Goal: Complete Application Form: Complete application form

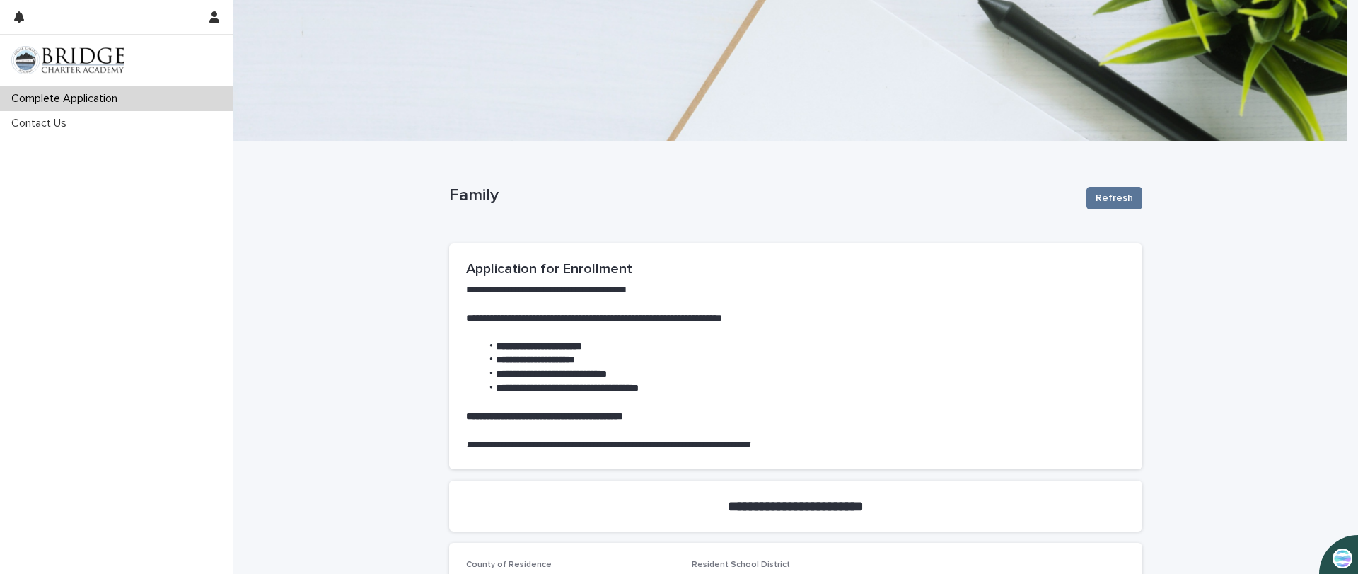
scroll to position [212, 0]
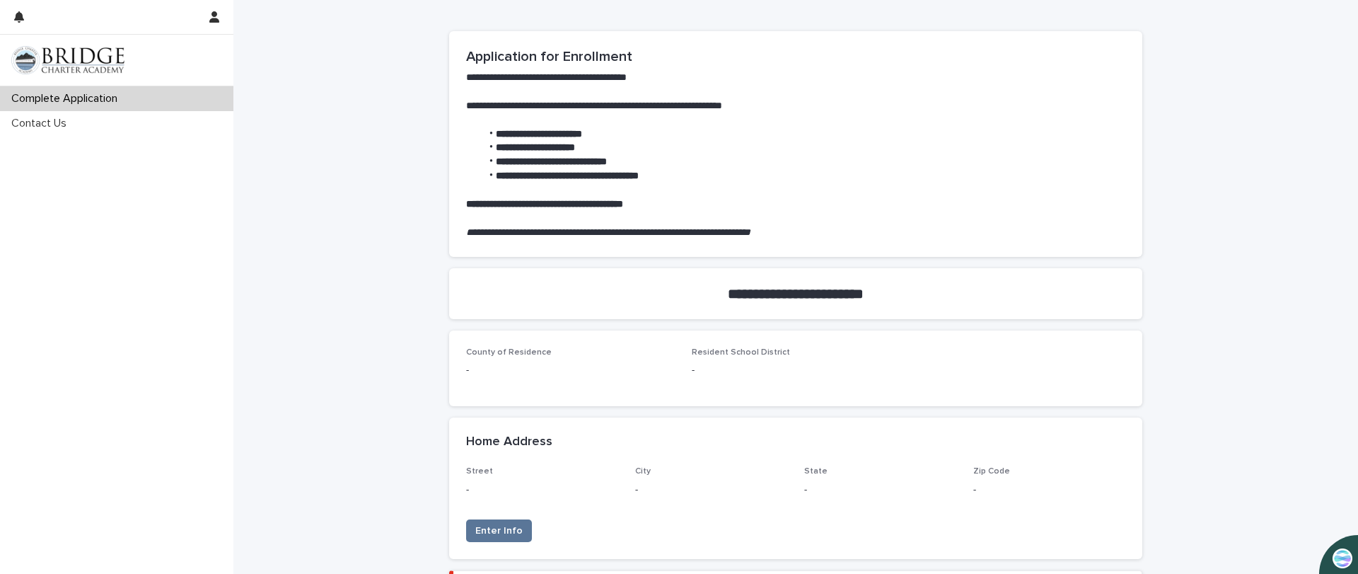
click at [470, 371] on p "-" at bounding box center [570, 370] width 209 height 15
click at [475, 352] on span "County of Residence" at bounding box center [509, 352] width 86 height 8
click at [555, 352] on p "County of Residence" at bounding box center [570, 352] width 209 height 10
drag, startPoint x: 555, startPoint y: 352, endPoint x: 582, endPoint y: 358, distance: 27.5
click at [580, 358] on div "County of Residence -" at bounding box center [570, 368] width 209 height 42
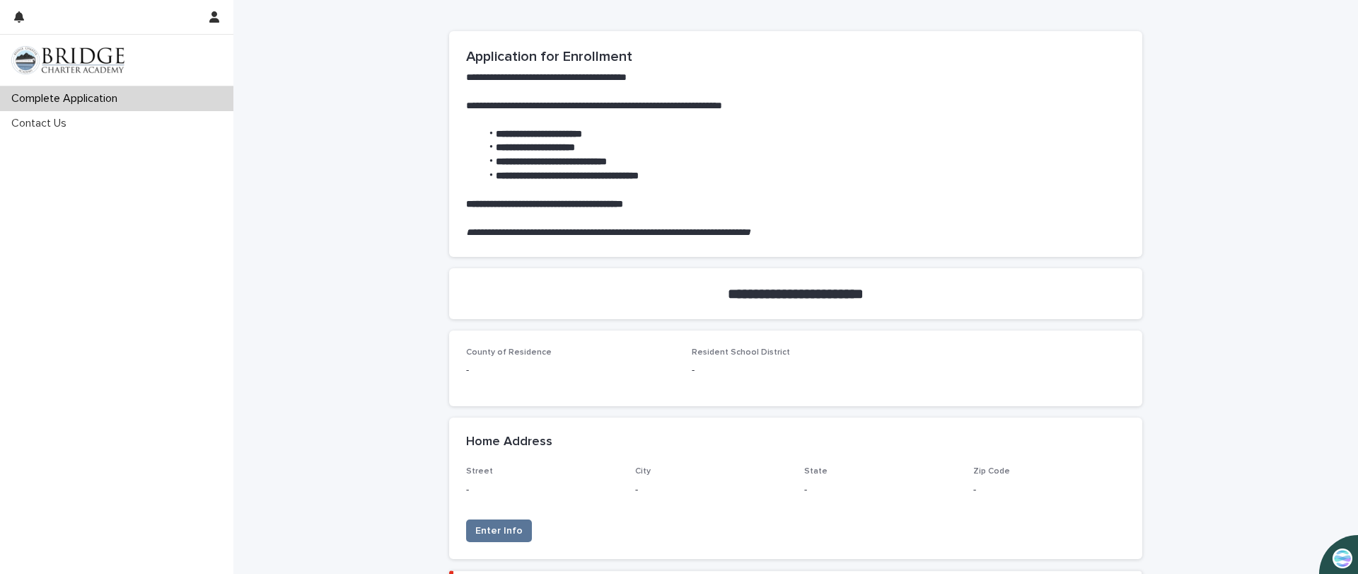
scroll to position [298, 0]
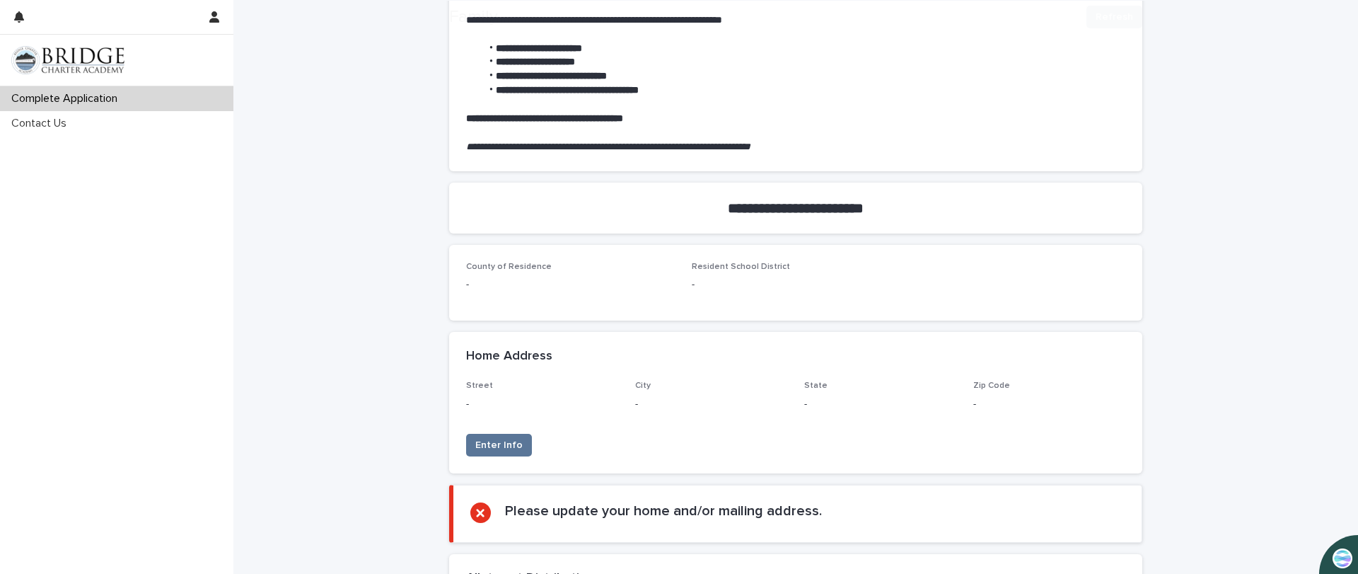
click at [505, 502] on h2 "Please update your home and/or mailing address." at bounding box center [663, 510] width 317 height 17
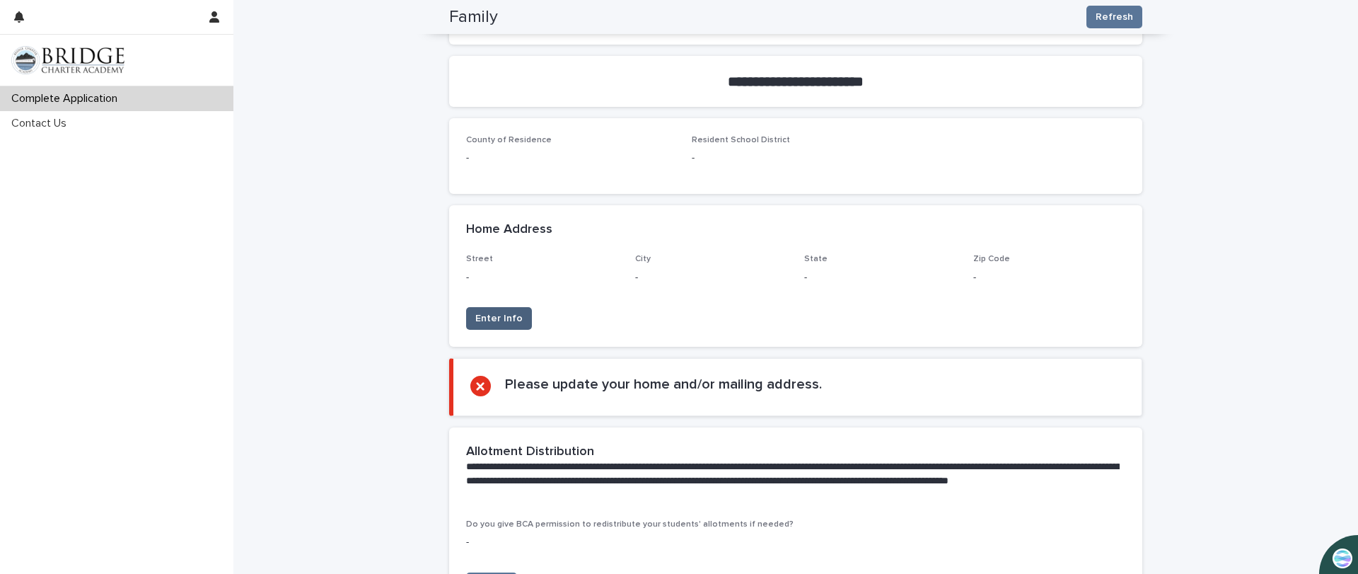
click at [480, 312] on span "Enter Info" at bounding box center [498, 318] width 47 height 14
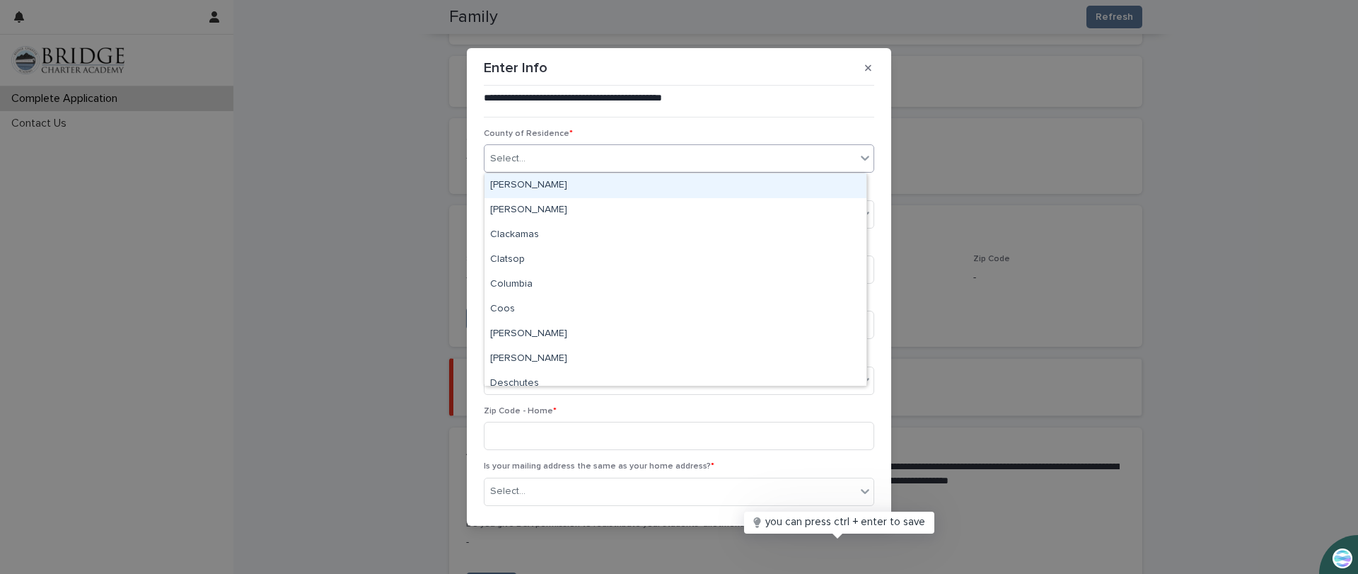
click at [602, 161] on div "Select..." at bounding box center [669, 158] width 371 height 23
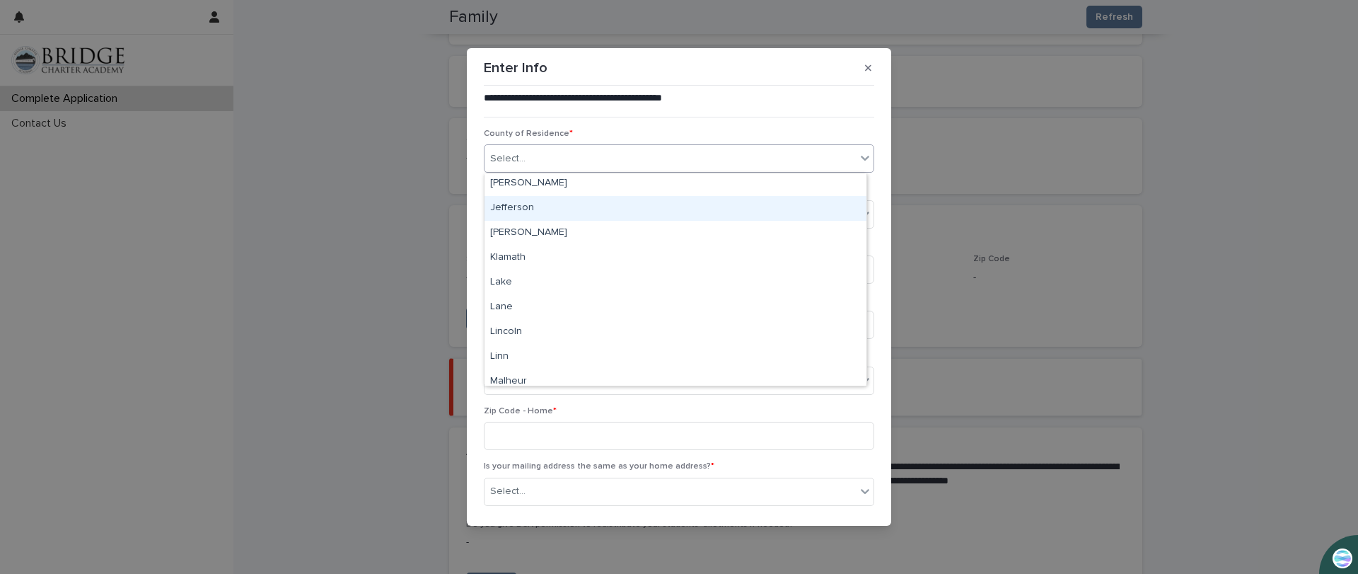
scroll to position [354, 0]
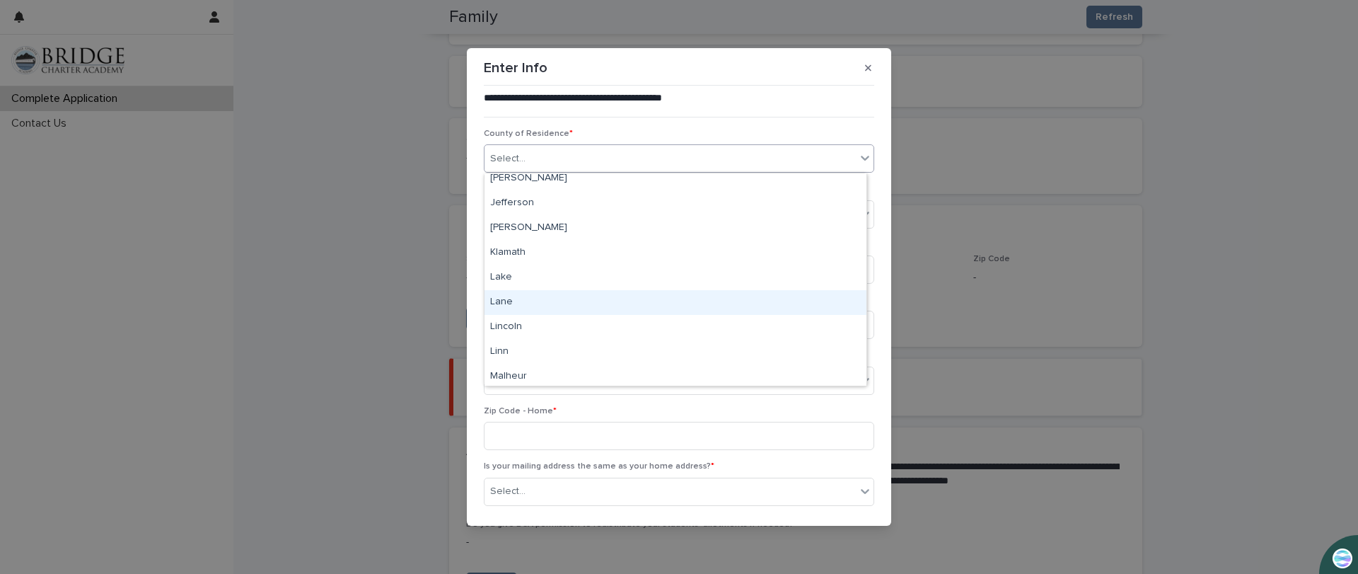
click at [518, 299] on div "Lane" at bounding box center [675, 302] width 382 height 25
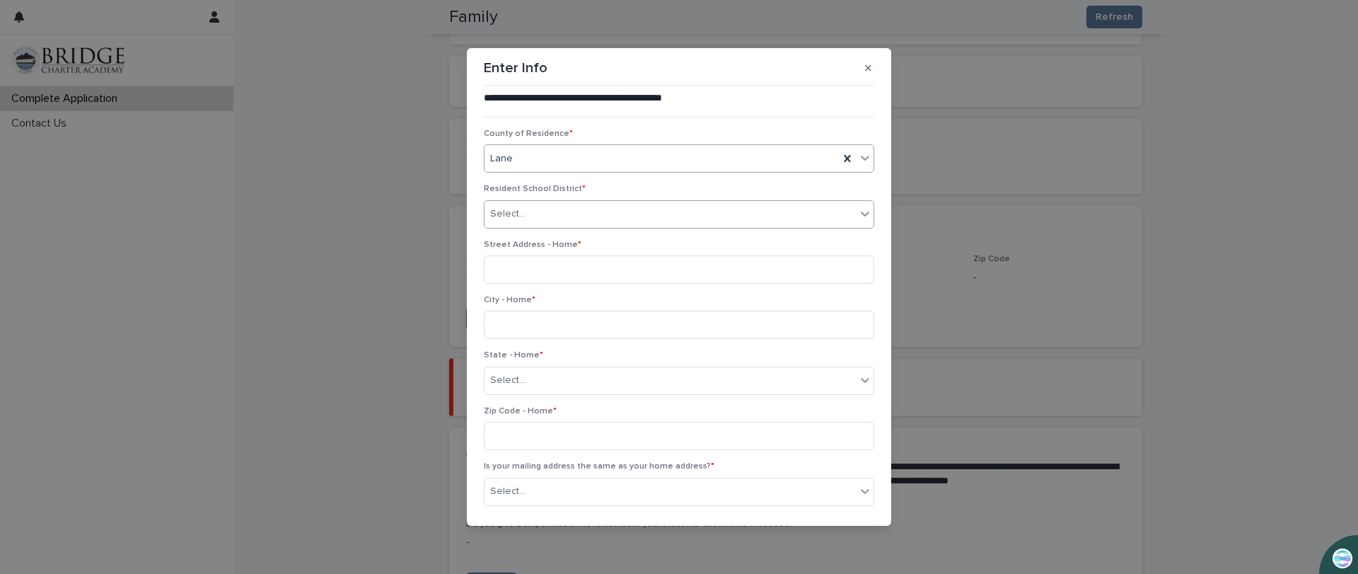
click at [552, 211] on div "Select..." at bounding box center [669, 213] width 371 height 23
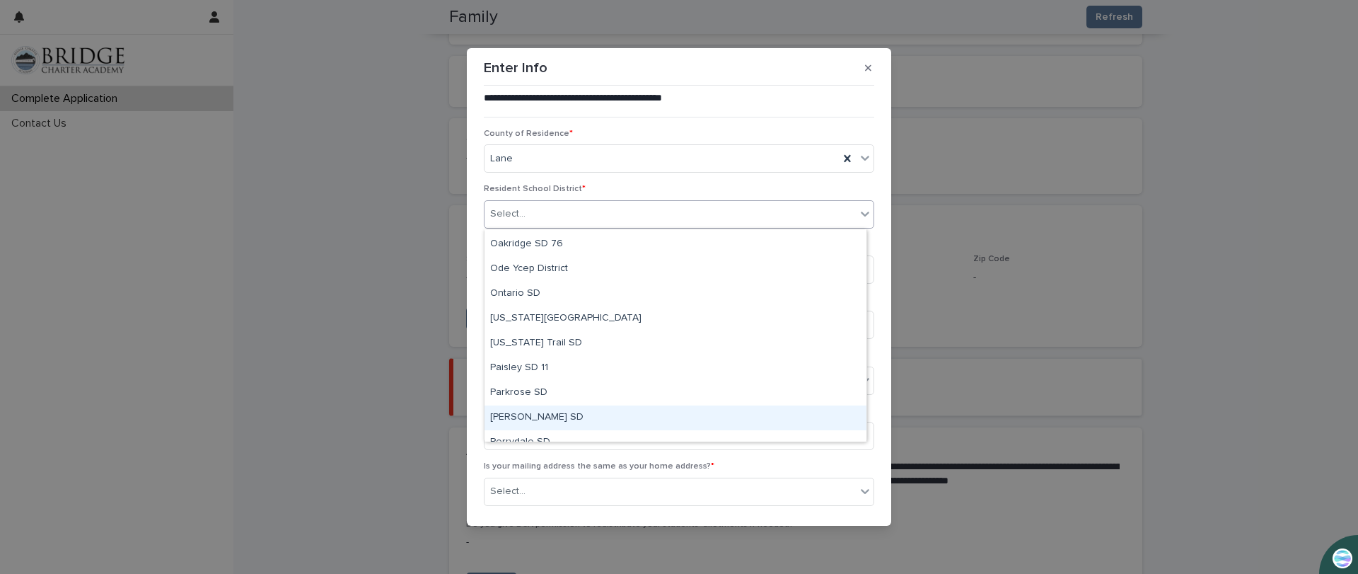
scroll to position [3254, 0]
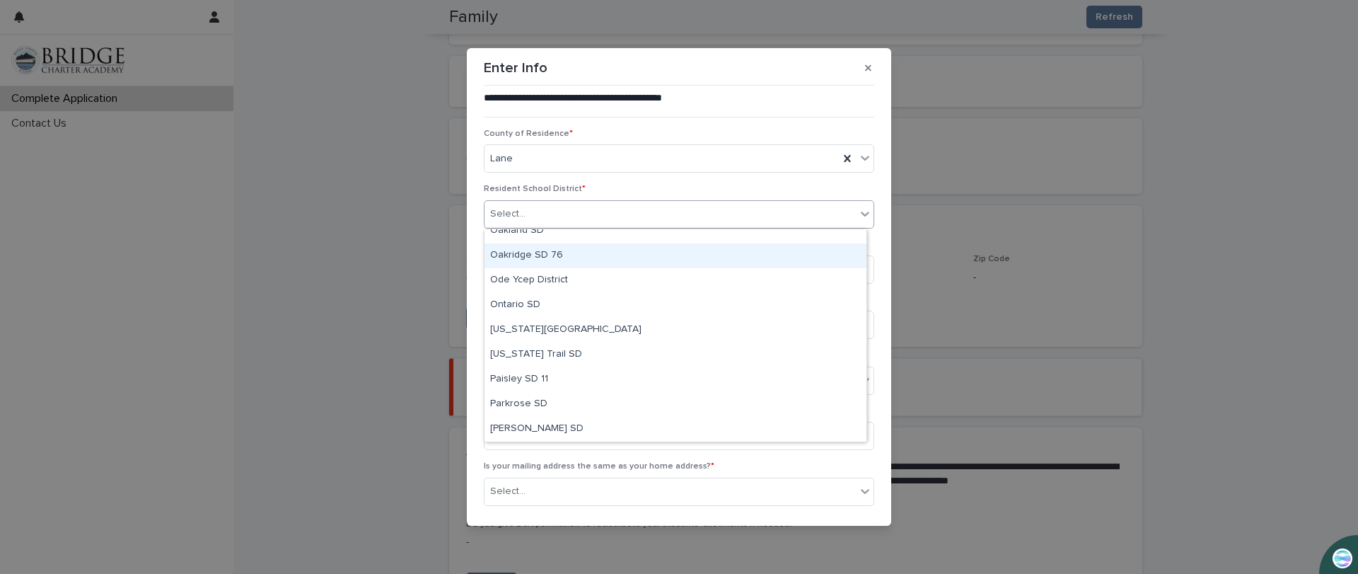
click at [551, 250] on div "Oakridge SD 76" at bounding box center [675, 255] width 382 height 25
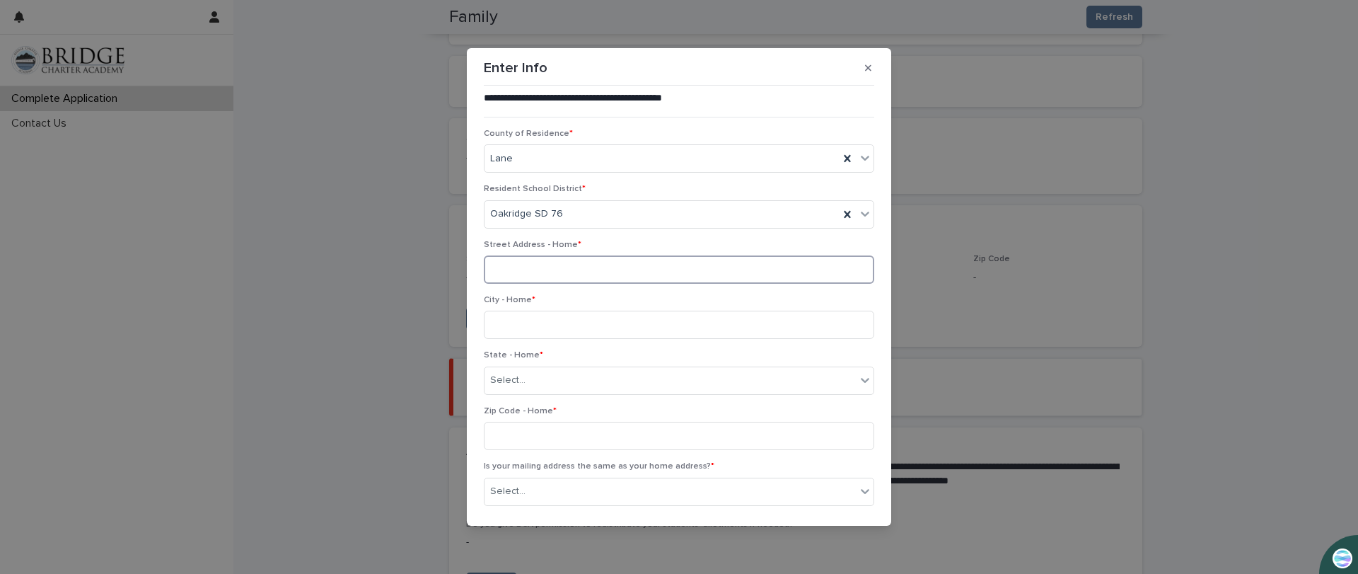
click at [551, 280] on input at bounding box center [679, 269] width 390 height 28
type input "**********"
type input "********"
type input "*****"
click at [552, 376] on div "Select..." at bounding box center [669, 379] width 371 height 23
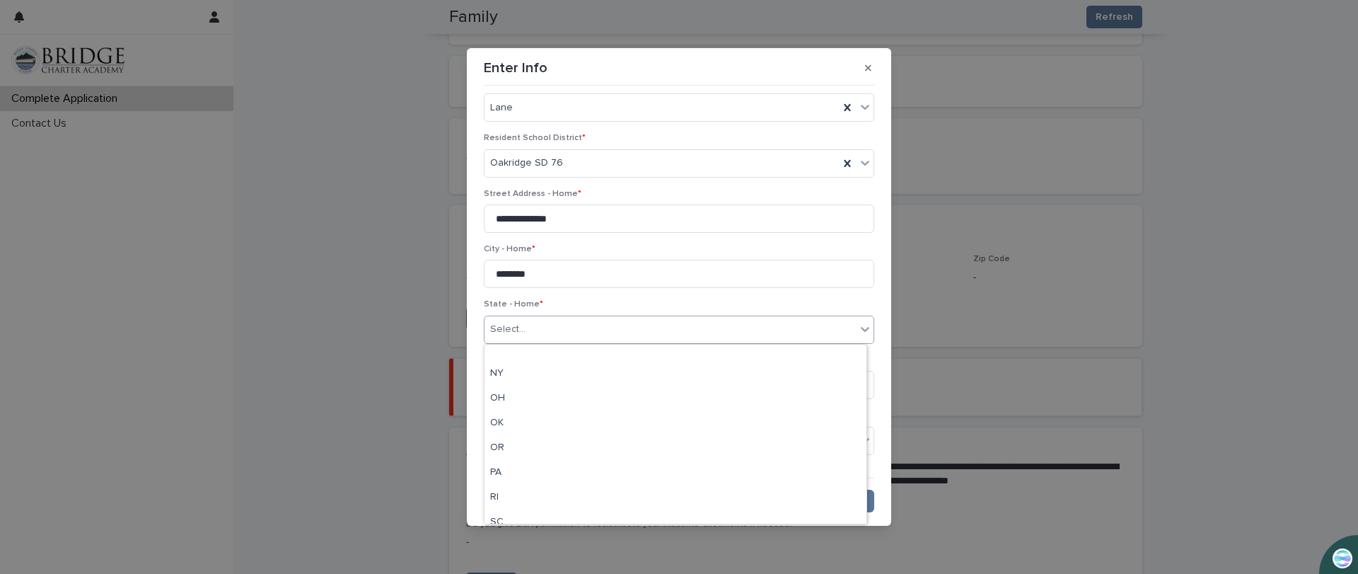
scroll to position [919, 0]
click at [531, 401] on div "OR" at bounding box center [675, 402] width 382 height 25
click at [557, 436] on div "Select..." at bounding box center [669, 440] width 371 height 23
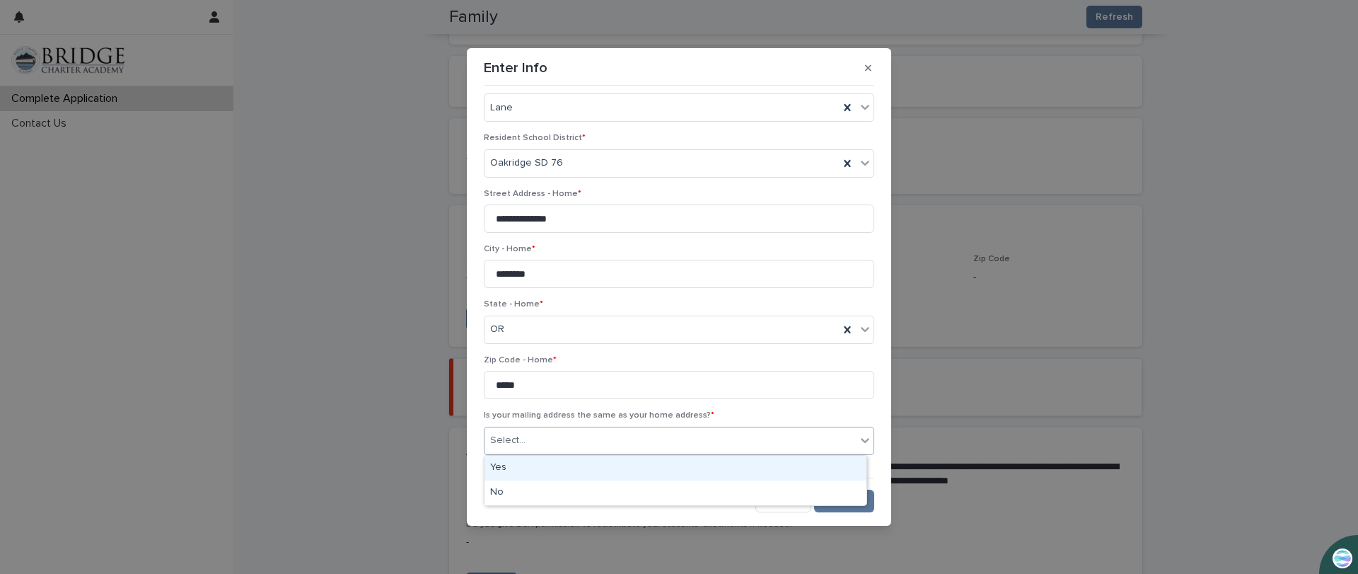
click at [559, 458] on div "Yes" at bounding box center [675, 467] width 382 height 25
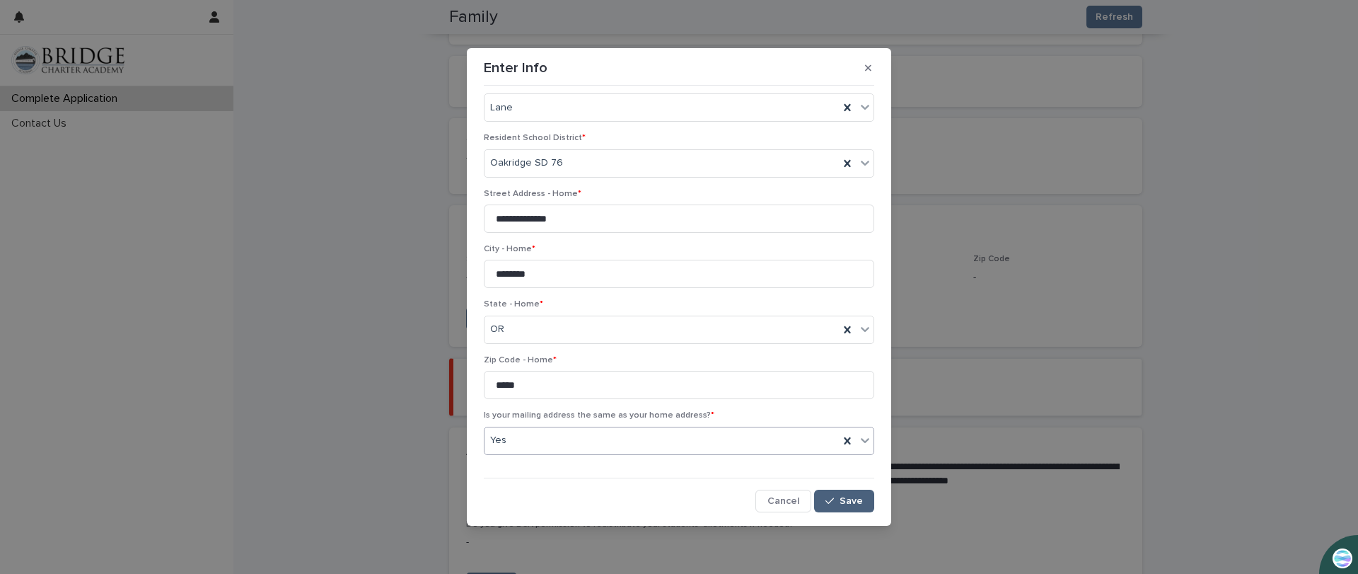
click at [828, 497] on icon "button" at bounding box center [829, 501] width 8 height 10
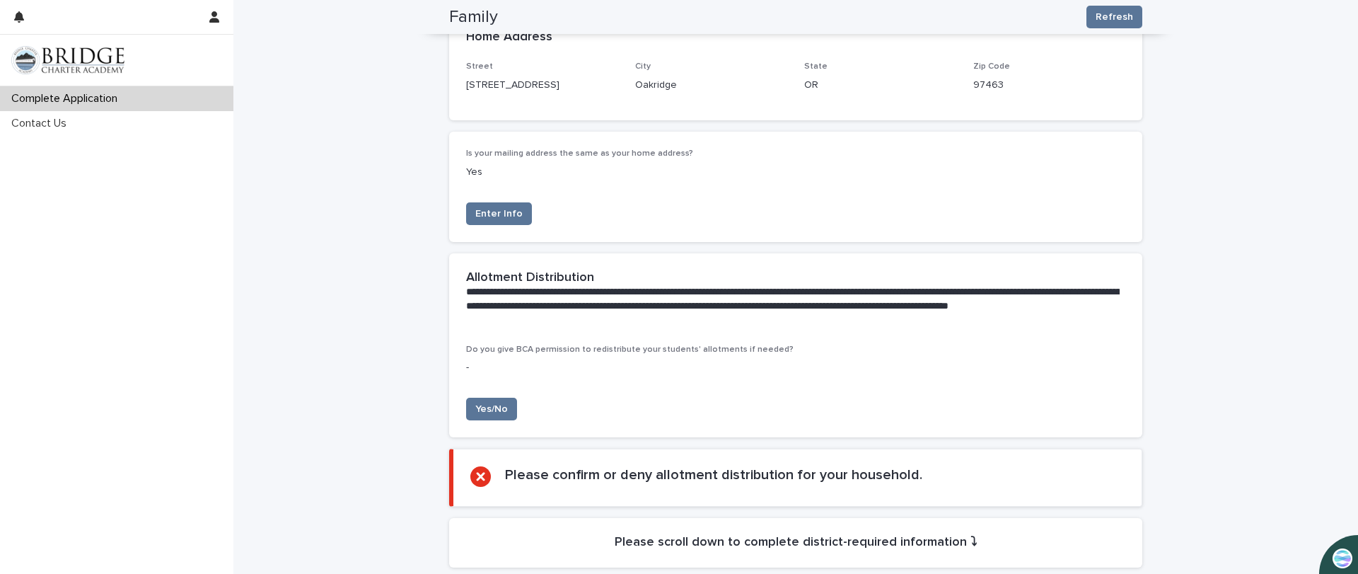
scroll to position [637, 0]
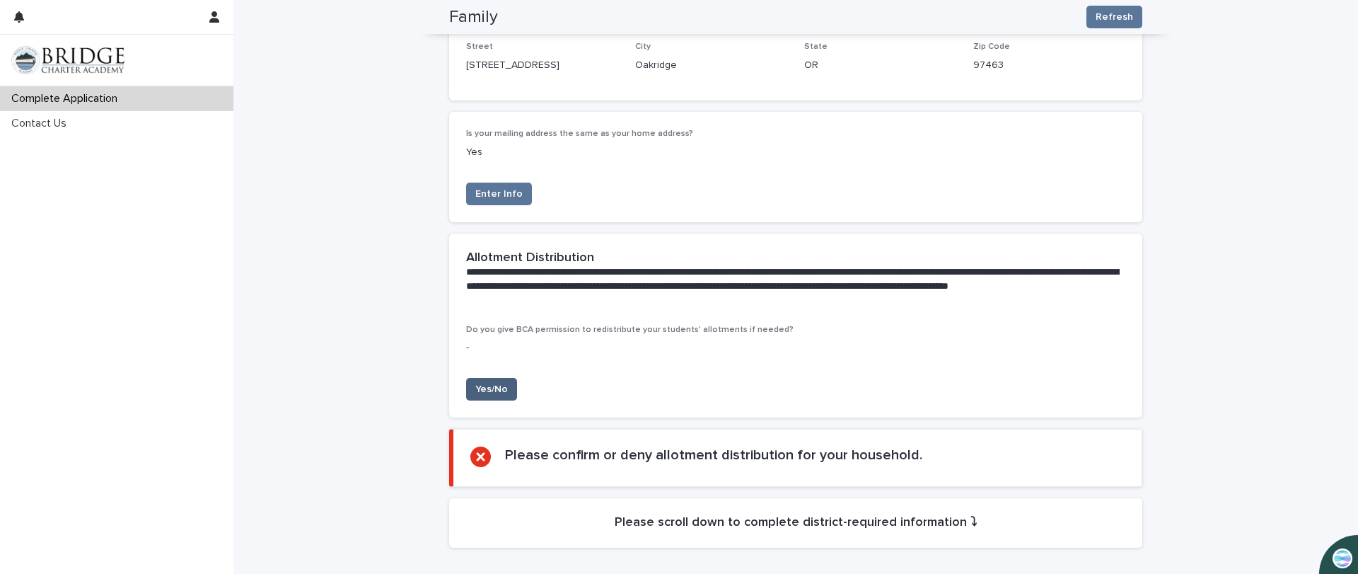
click at [506, 390] on button "Yes/No" at bounding box center [491, 389] width 51 height 23
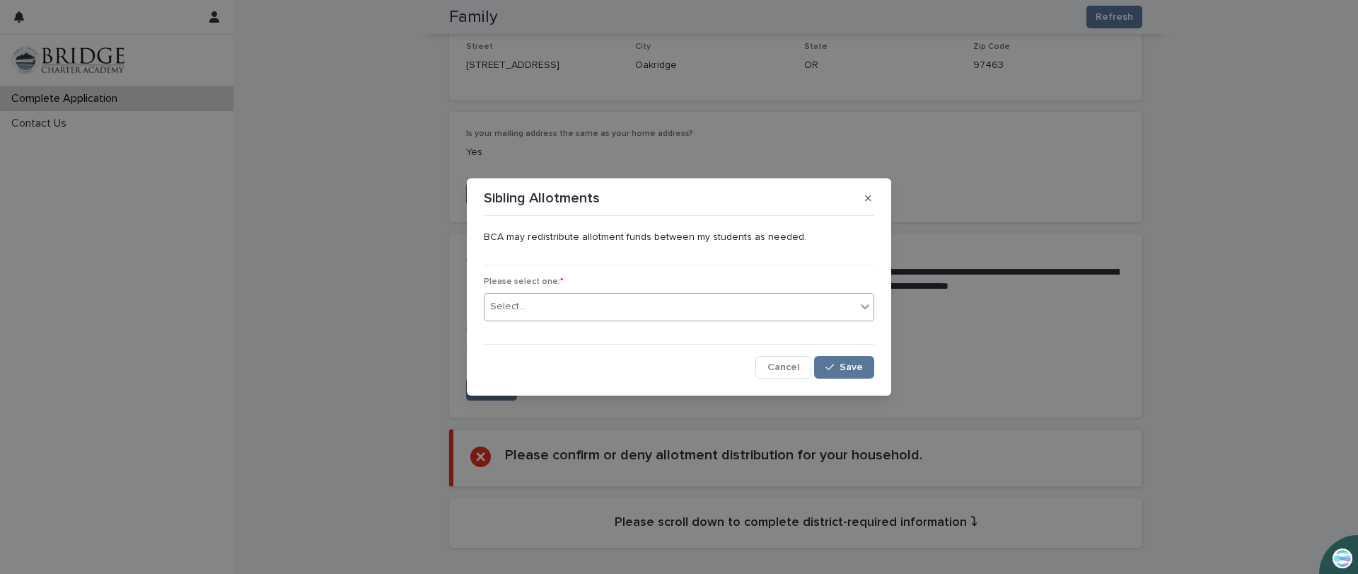
click at [849, 310] on div "Select..." at bounding box center [669, 306] width 371 height 23
click at [842, 352] on div "No" at bounding box center [678, 359] width 389 height 25
click at [847, 365] on span "Save" at bounding box center [851, 367] width 23 height 10
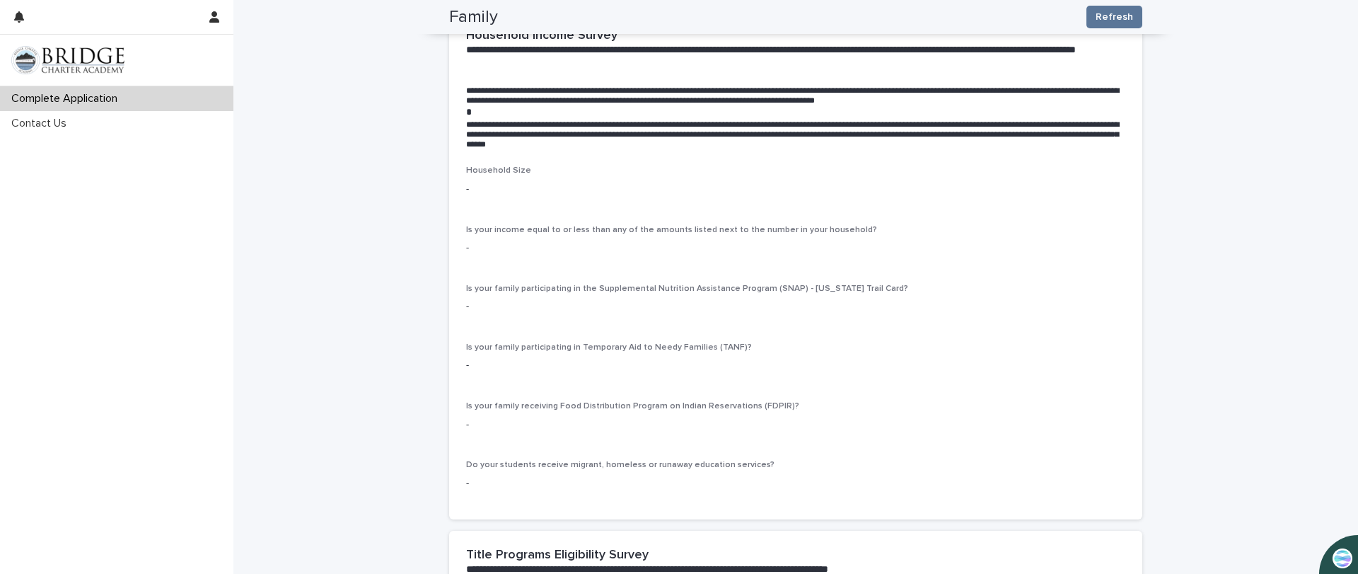
scroll to position [2193, 0]
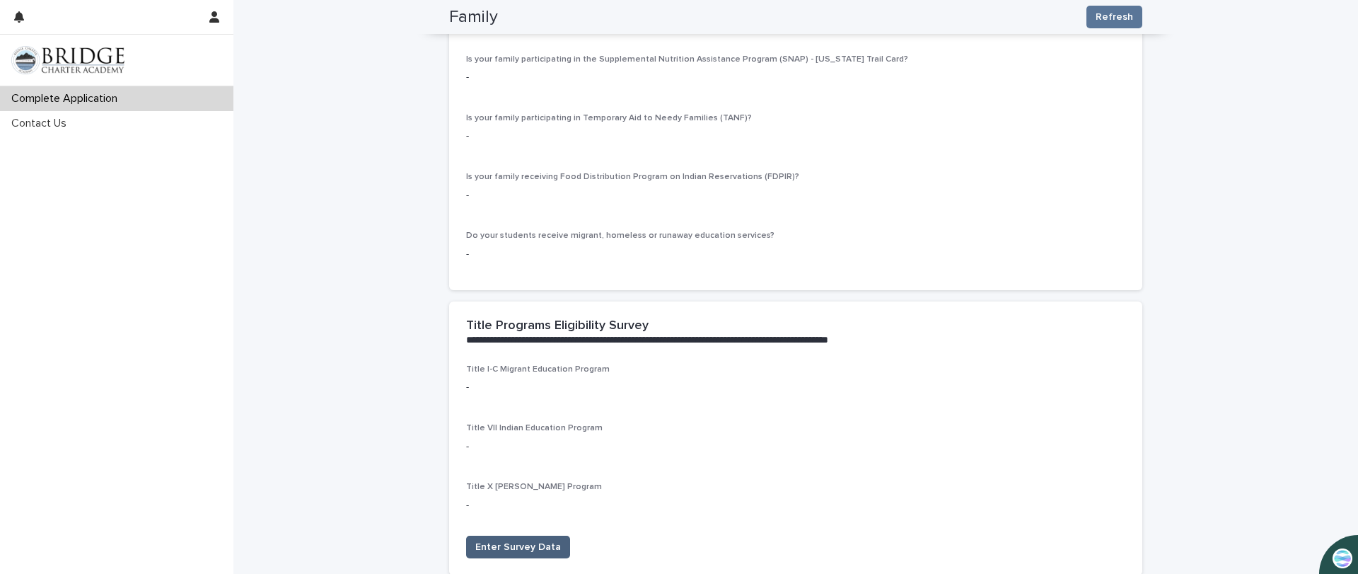
click at [518, 549] on span "Enter Survey Data" at bounding box center [518, 547] width 86 height 14
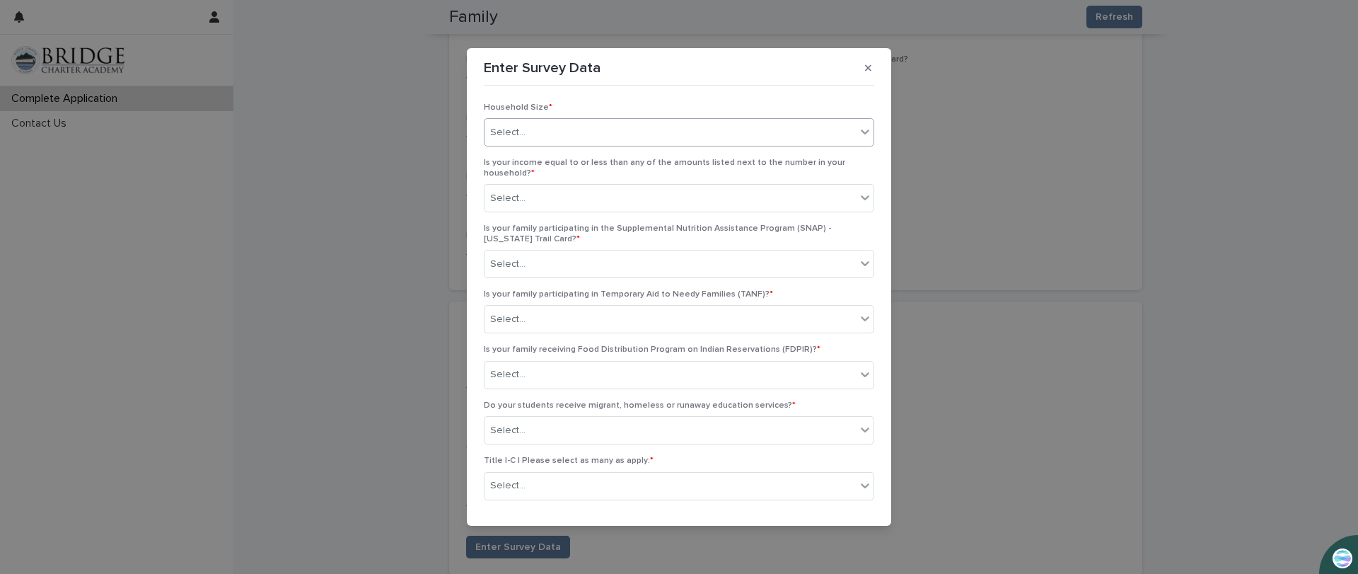
click at [543, 129] on div "Select..." at bounding box center [669, 132] width 371 height 23
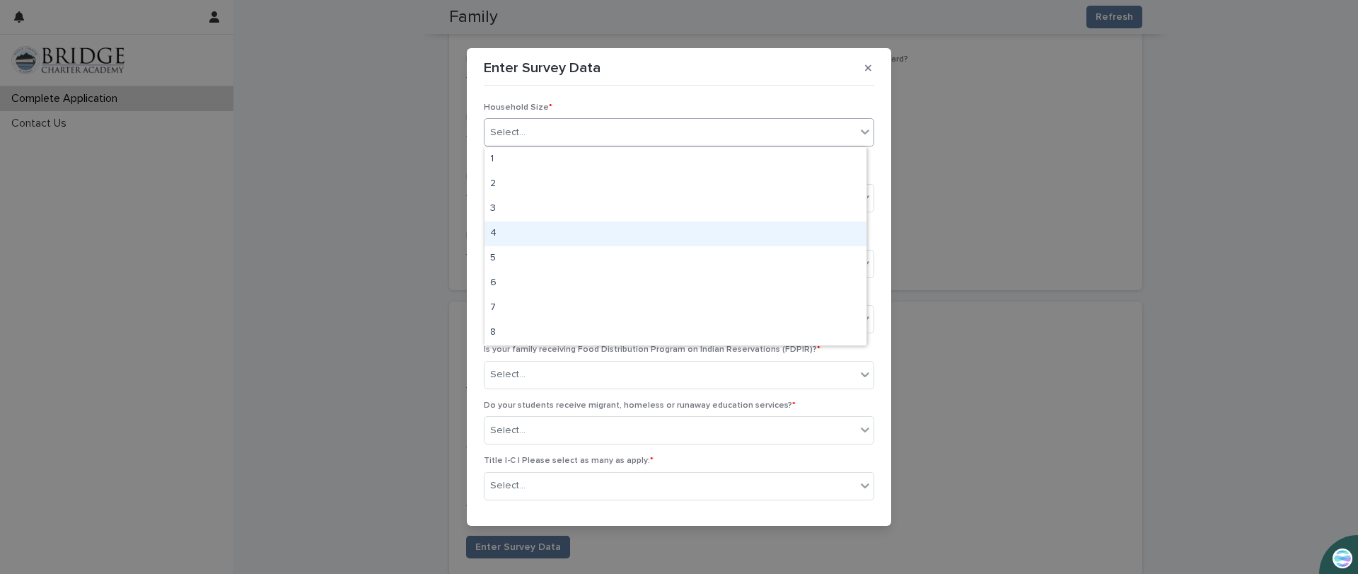
click at [498, 236] on div "4" at bounding box center [675, 233] width 382 height 25
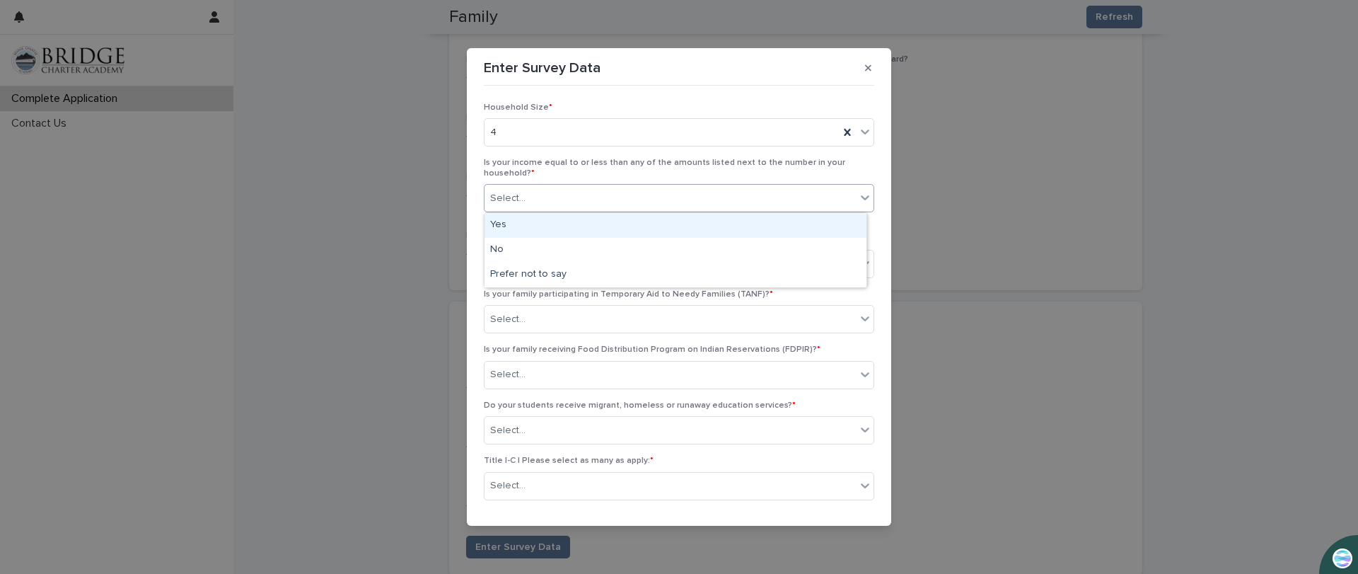
click at [540, 192] on div "Select..." at bounding box center [669, 198] width 371 height 23
click at [528, 225] on div "Yes" at bounding box center [675, 225] width 382 height 25
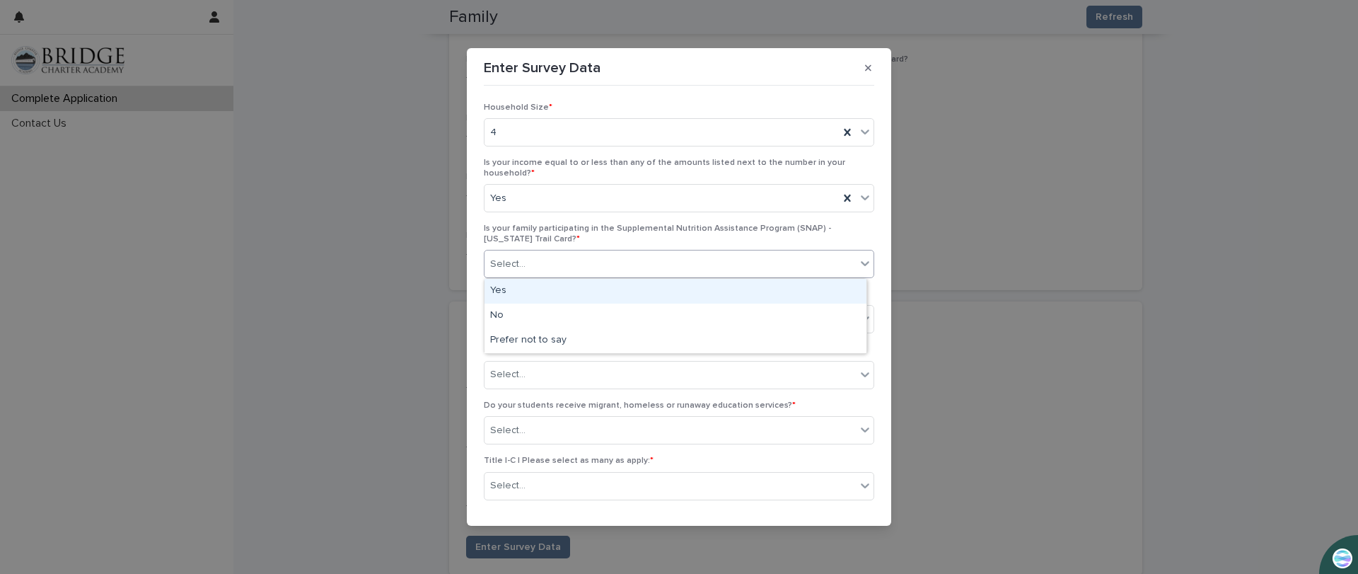
click at [684, 264] on div "Select..." at bounding box center [669, 264] width 371 height 23
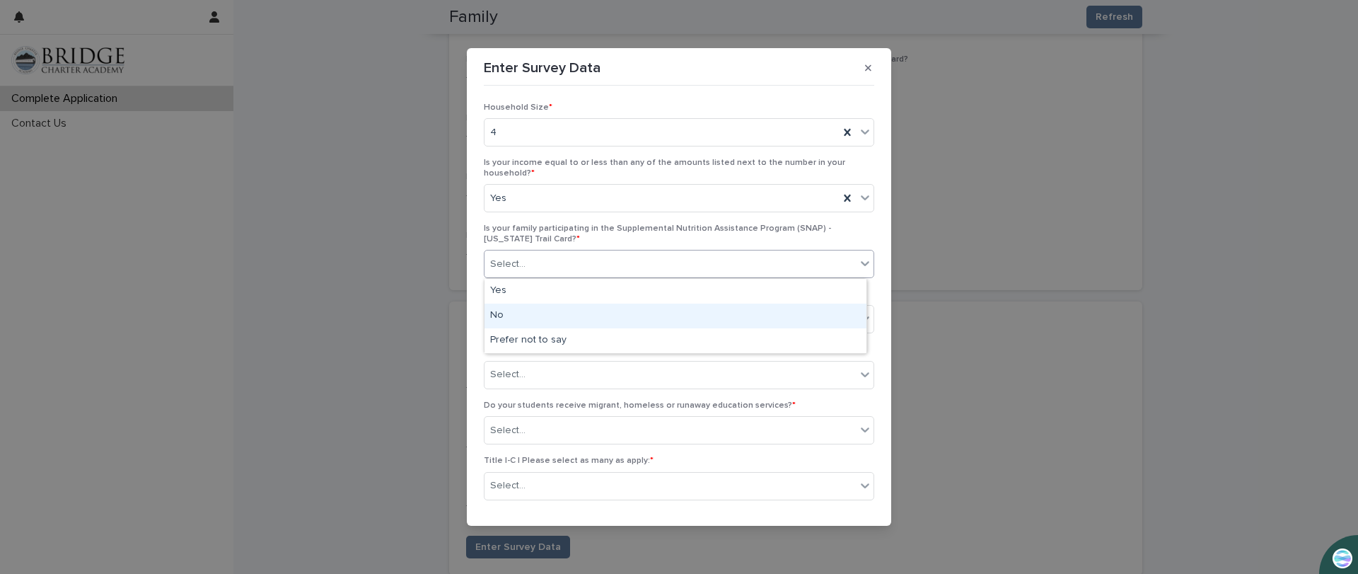
click at [588, 318] on div "No" at bounding box center [675, 315] width 382 height 25
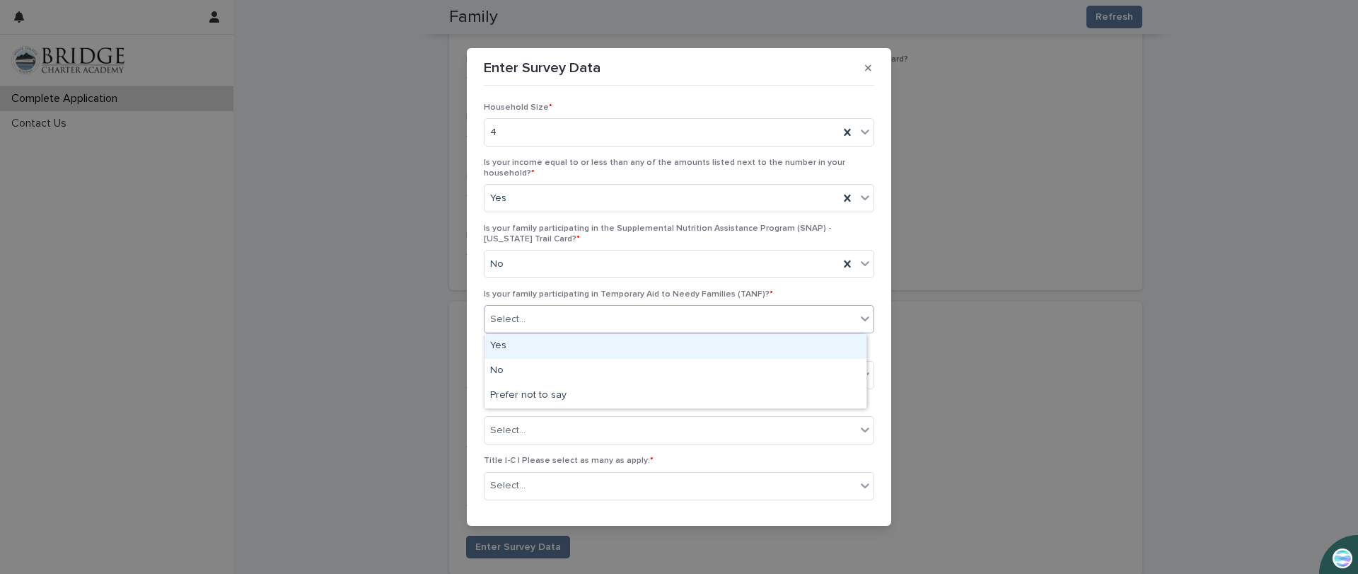
click at [598, 317] on div "Select..." at bounding box center [669, 319] width 371 height 23
click at [500, 373] on div "No" at bounding box center [675, 371] width 382 height 25
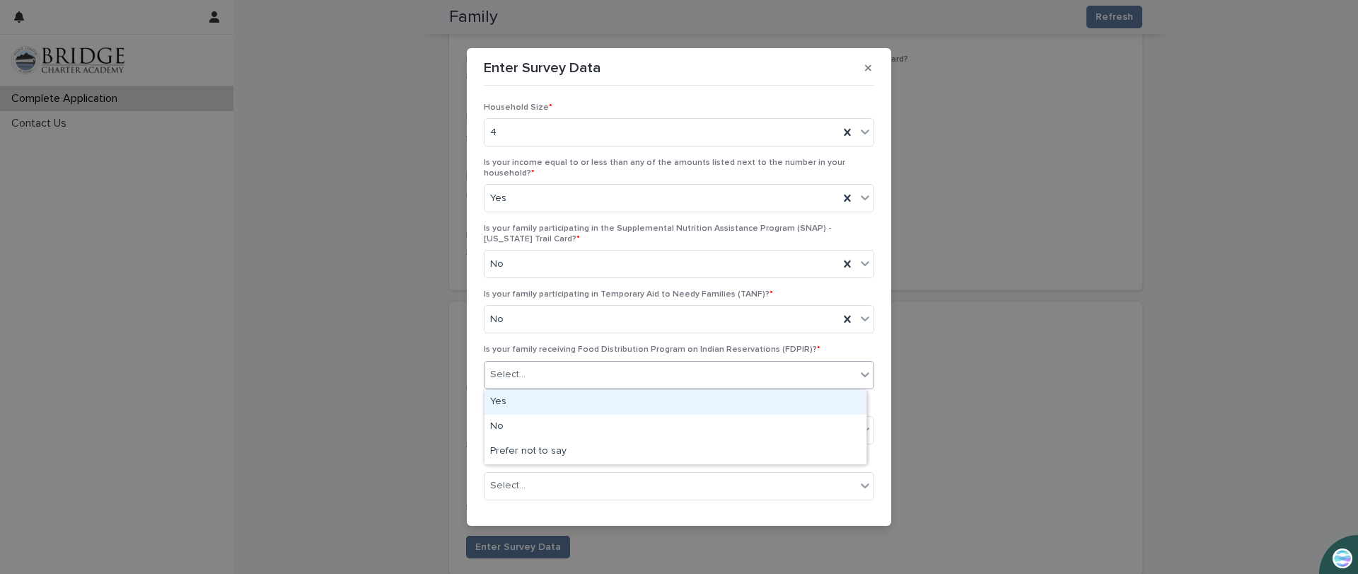
click at [571, 372] on div "Select..." at bounding box center [669, 374] width 371 height 23
click at [542, 424] on div "No" at bounding box center [675, 426] width 382 height 25
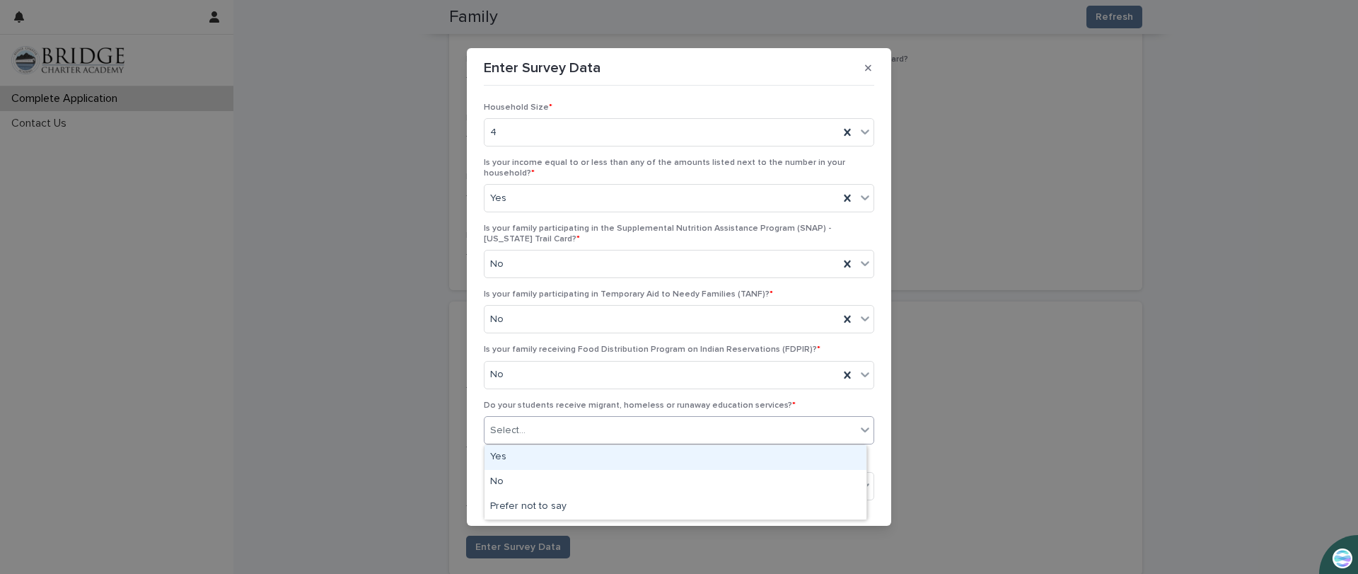
click at [545, 429] on div "Select..." at bounding box center [669, 430] width 371 height 23
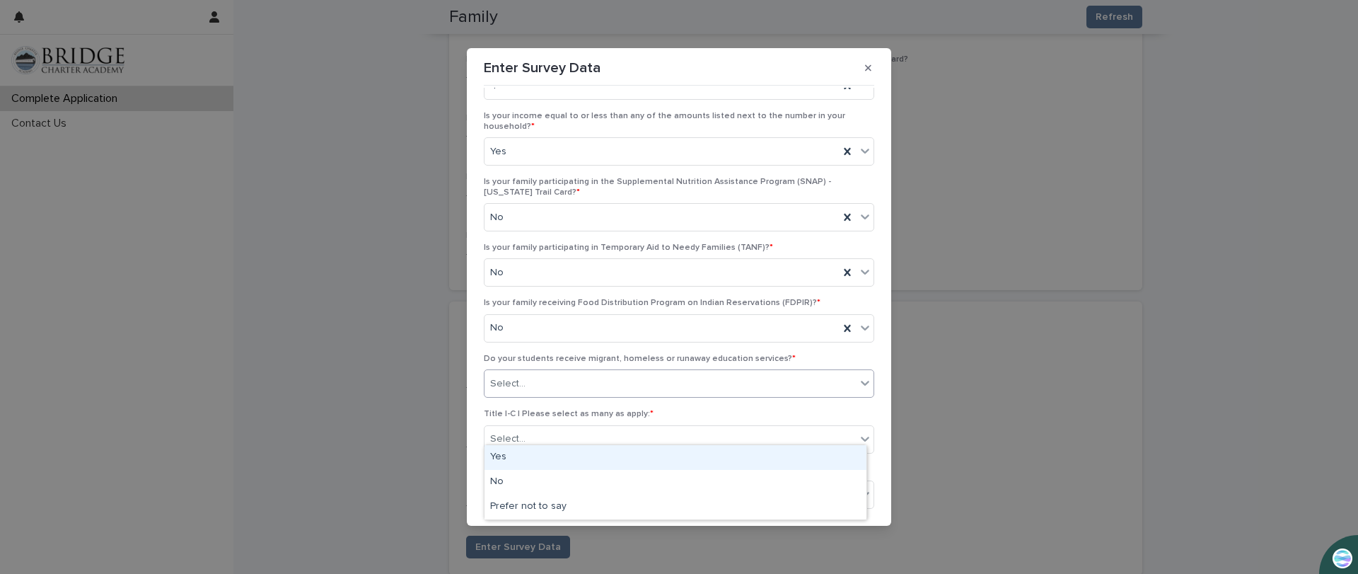
scroll to position [71, 0]
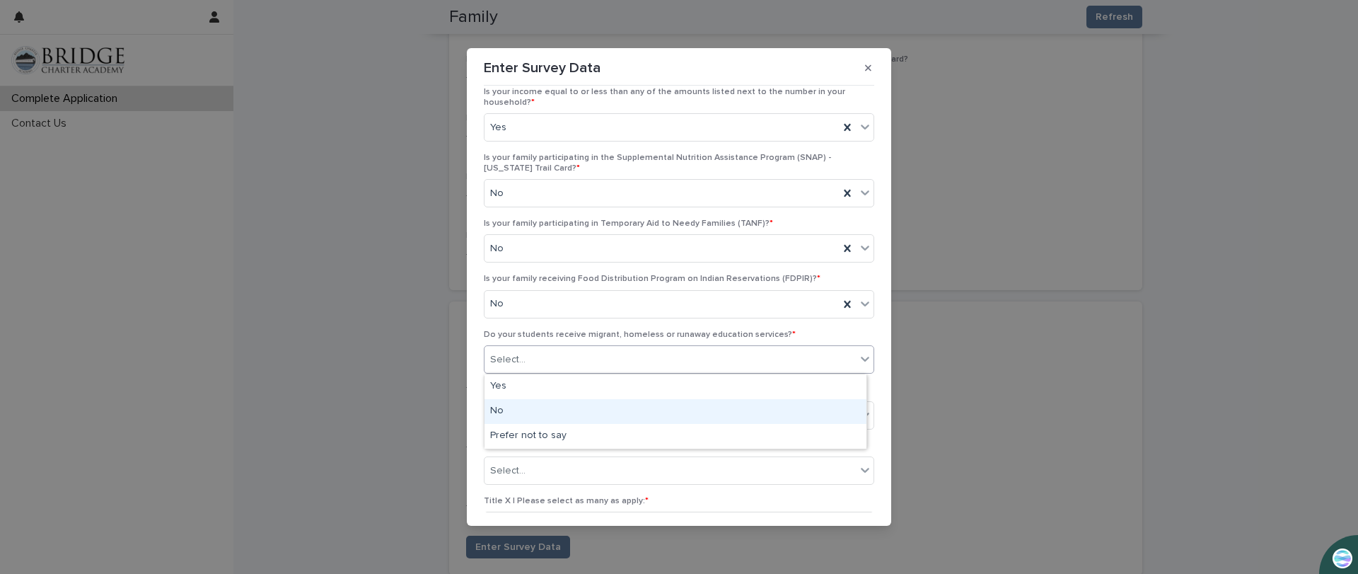
click at [507, 411] on div "No" at bounding box center [675, 411] width 382 height 25
click at [529, 419] on div "Select..." at bounding box center [669, 414] width 371 height 23
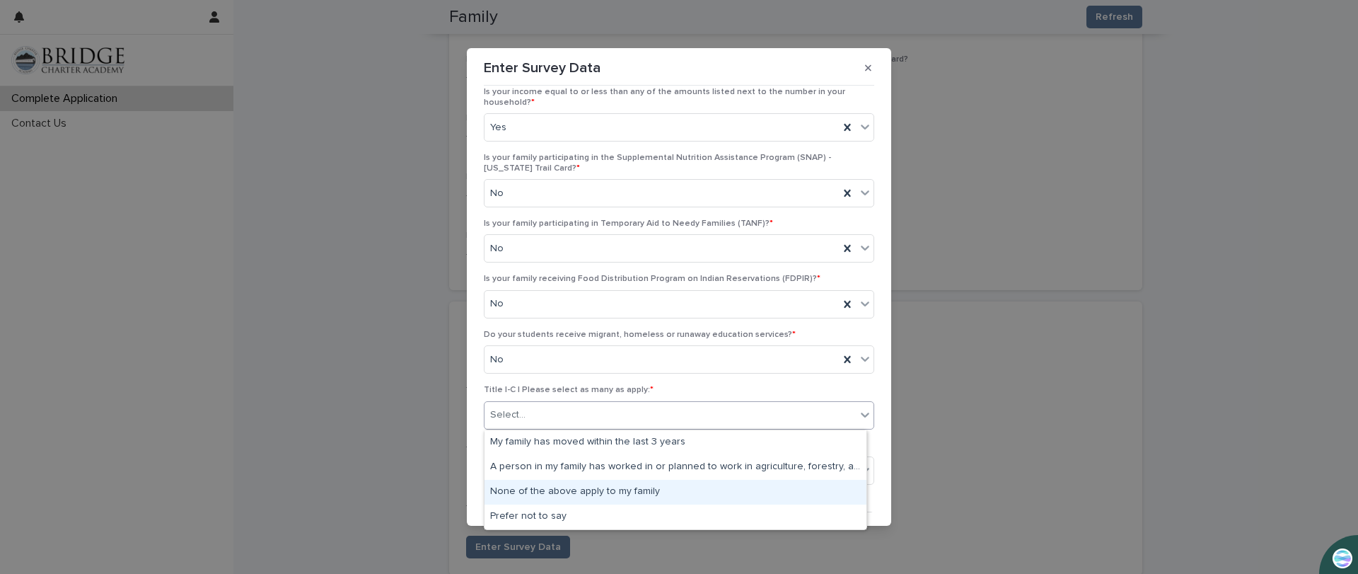
click at [539, 500] on div "None of the above apply to my family" at bounding box center [675, 492] width 382 height 25
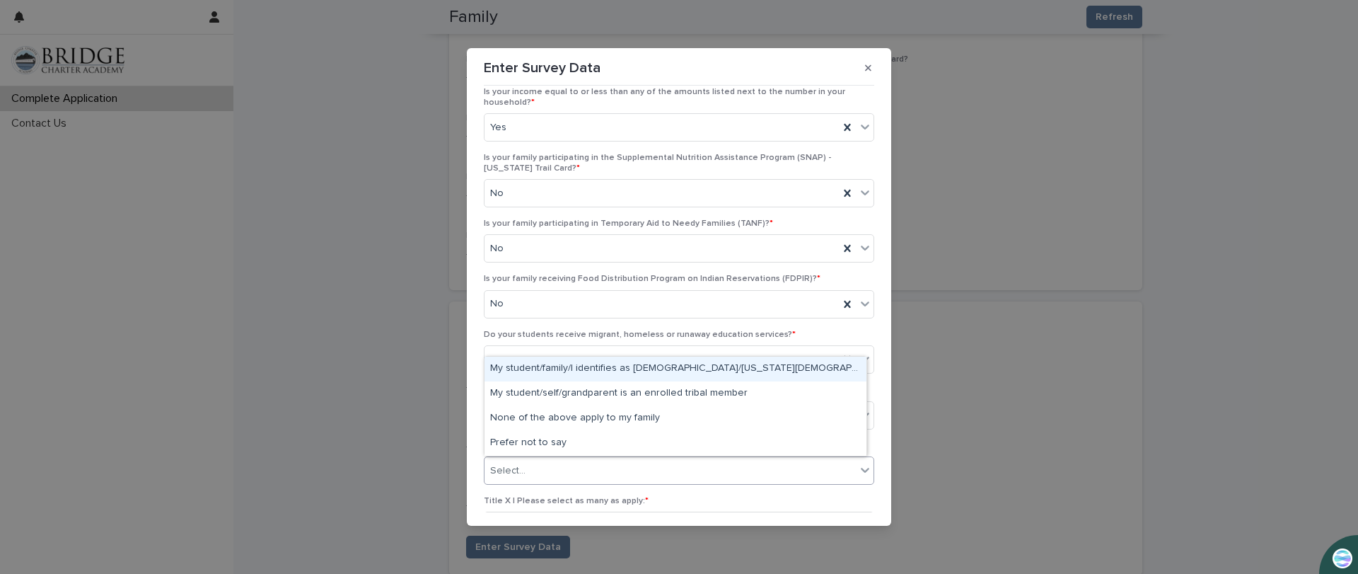
click at [582, 471] on div "Select..." at bounding box center [669, 470] width 371 height 23
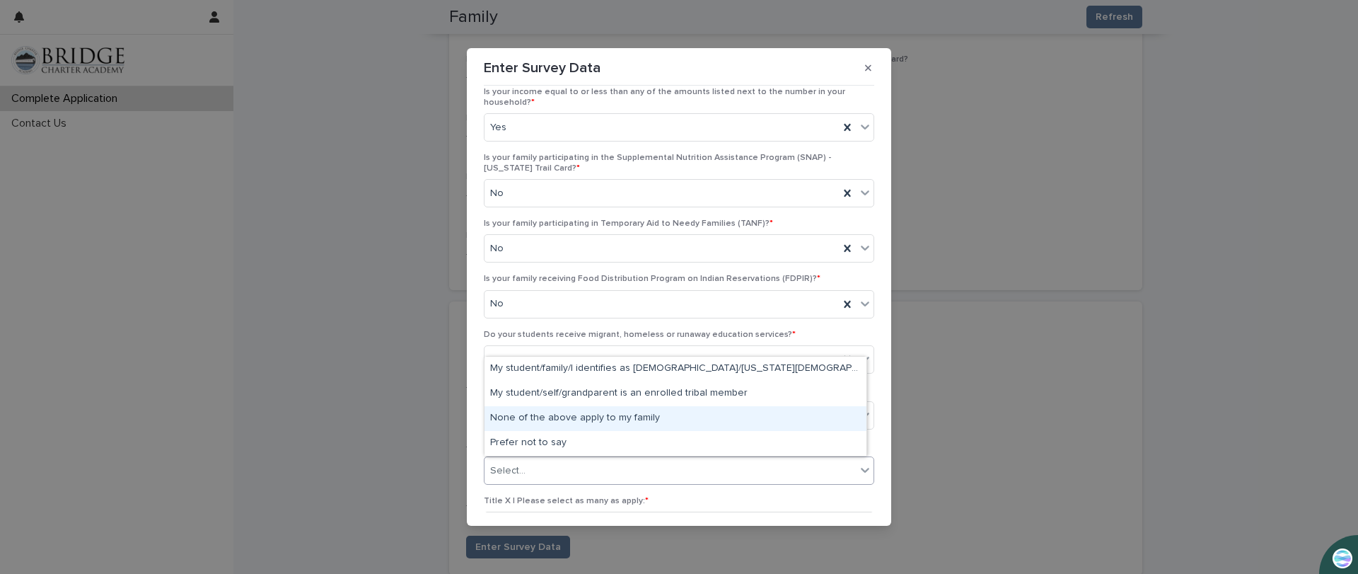
click at [585, 427] on div "None of the above apply to my family" at bounding box center [675, 418] width 382 height 25
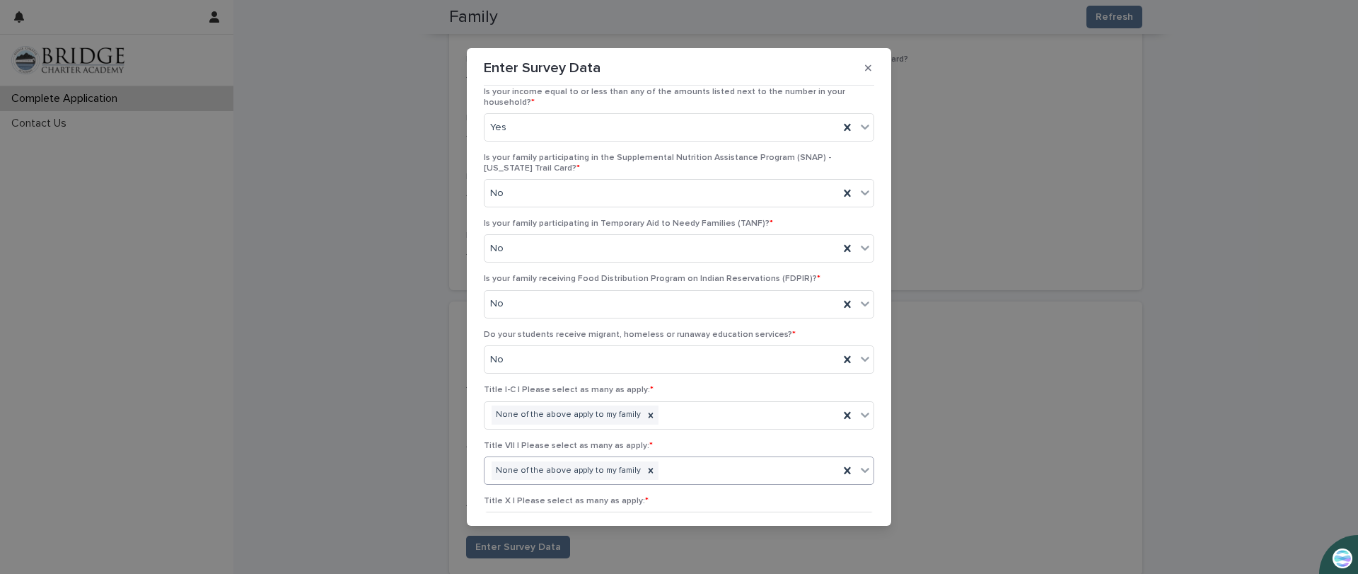
scroll to position [156, 0]
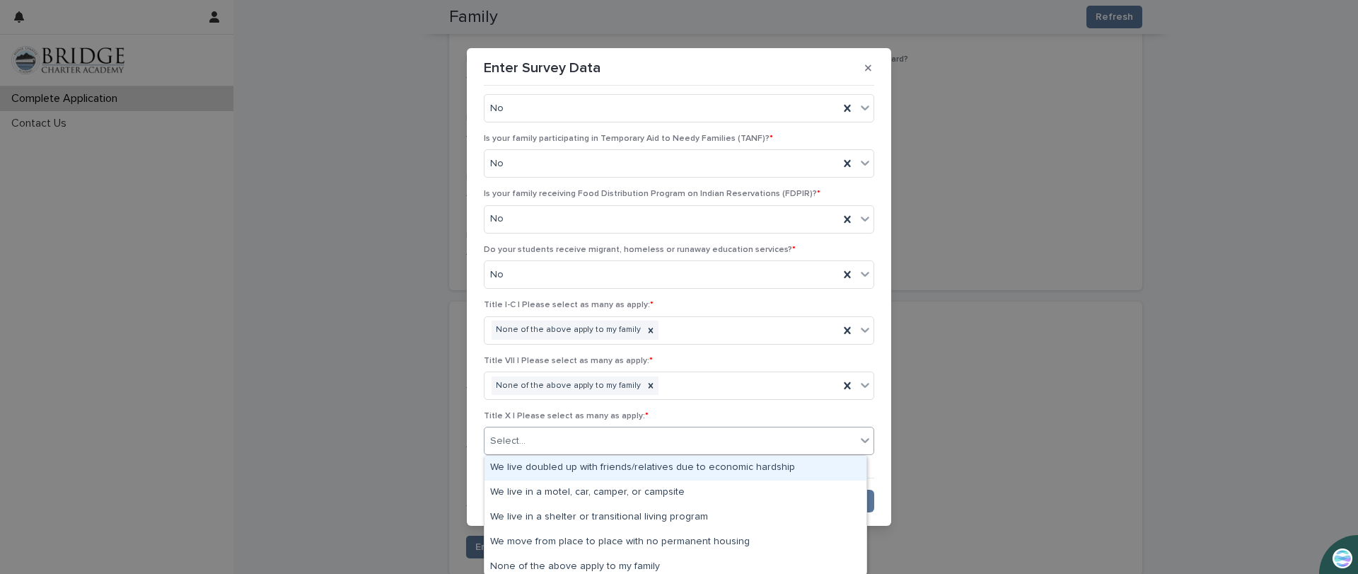
click at [579, 441] on div "Select..." at bounding box center [669, 440] width 371 height 23
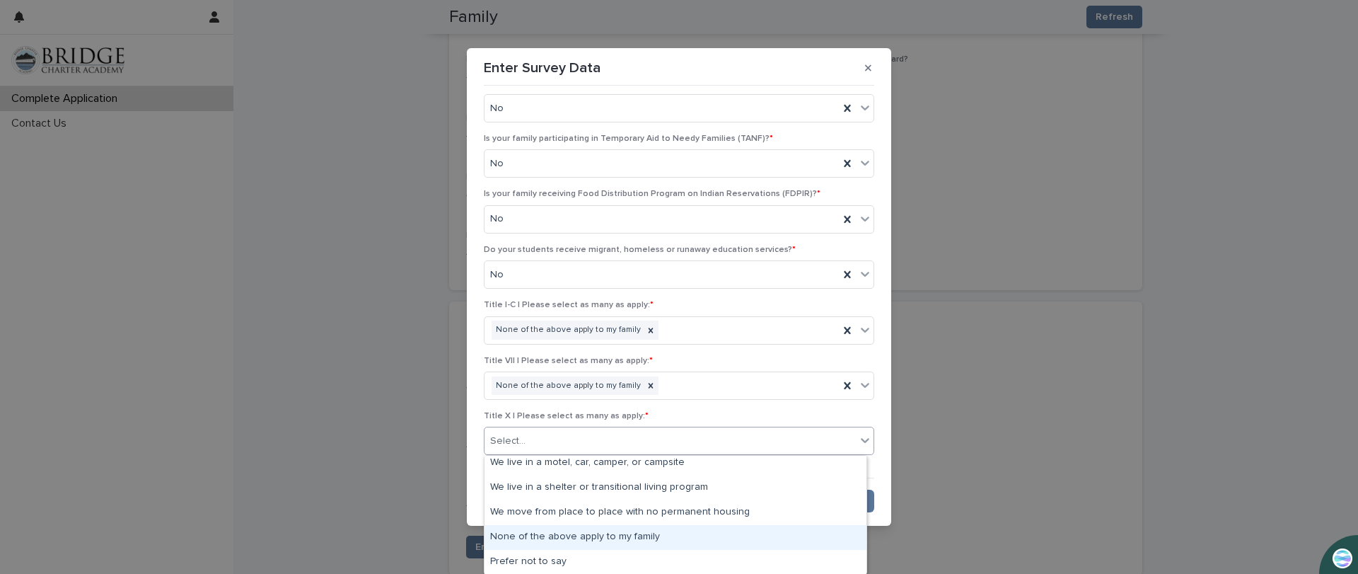
click at [591, 540] on div "None of the above apply to my family" at bounding box center [675, 537] width 382 height 25
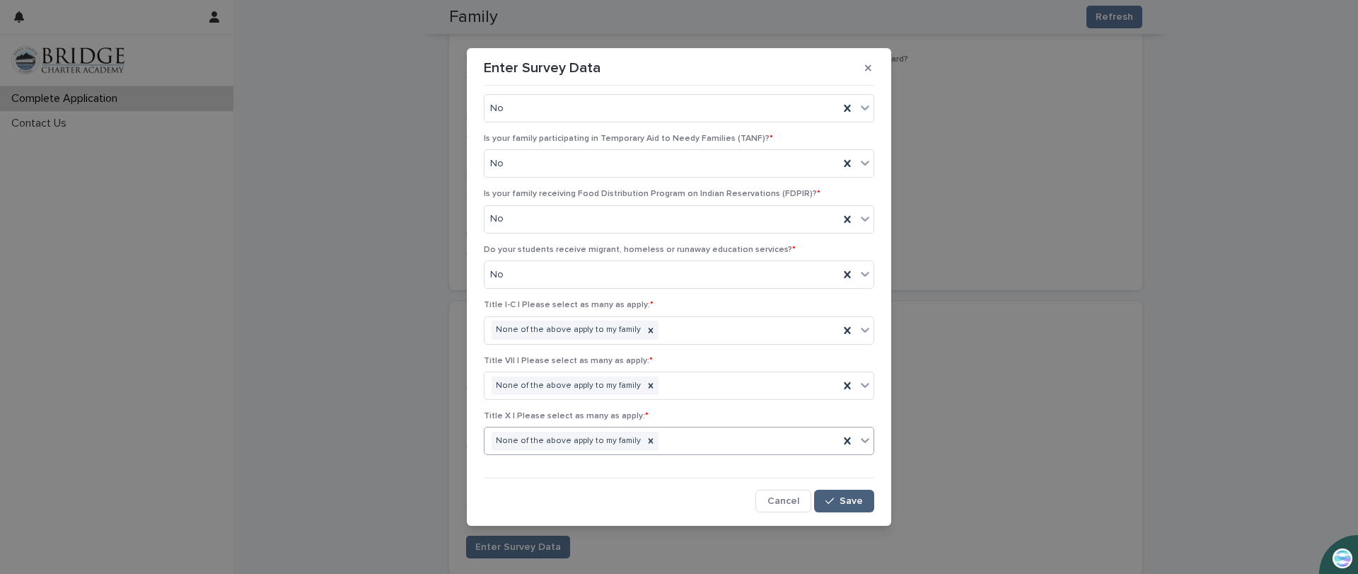
click at [847, 497] on span "Save" at bounding box center [851, 501] width 23 height 10
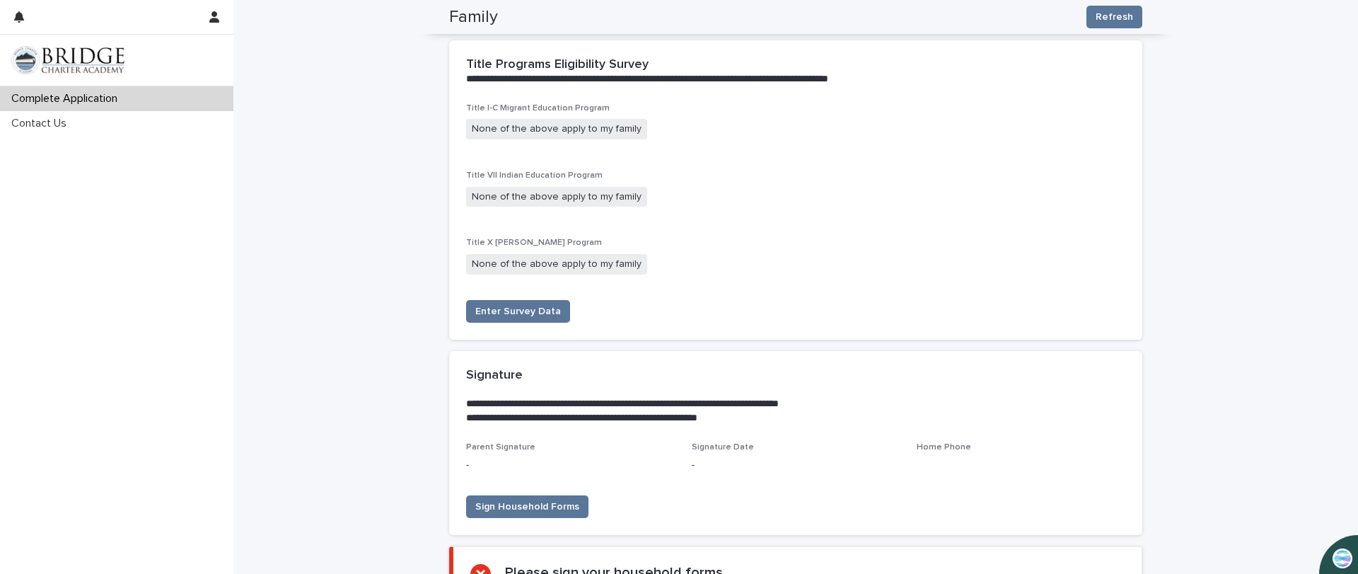
scroll to position [2485, 0]
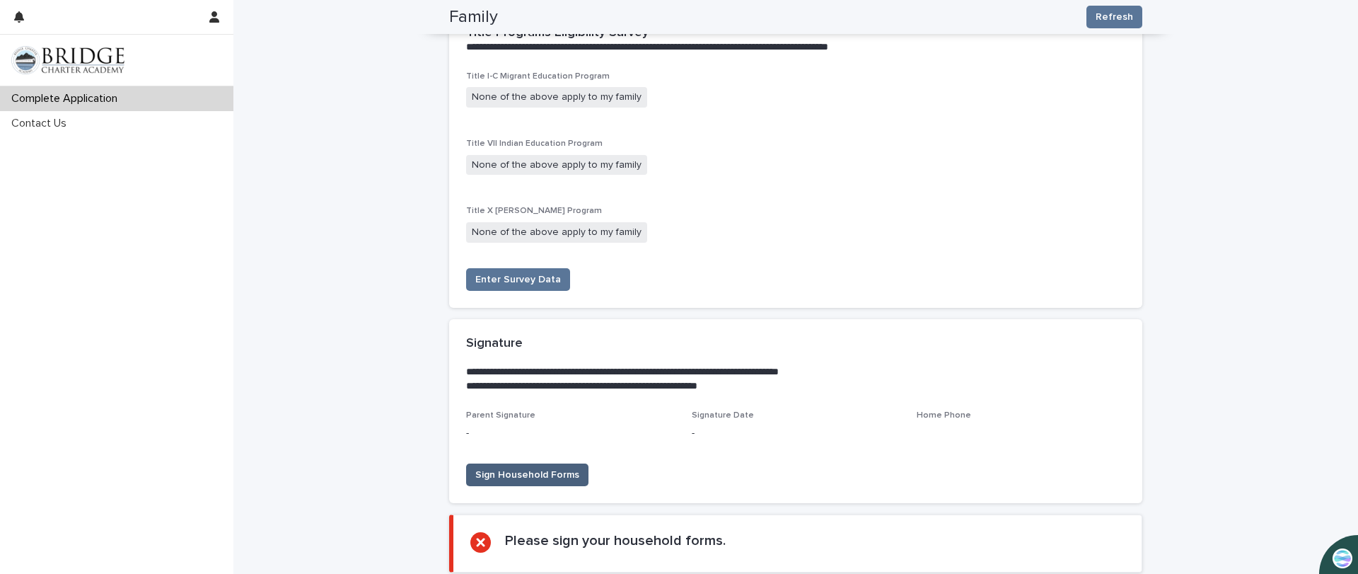
click at [501, 481] on span "Sign Household Forms" at bounding box center [527, 475] width 104 height 14
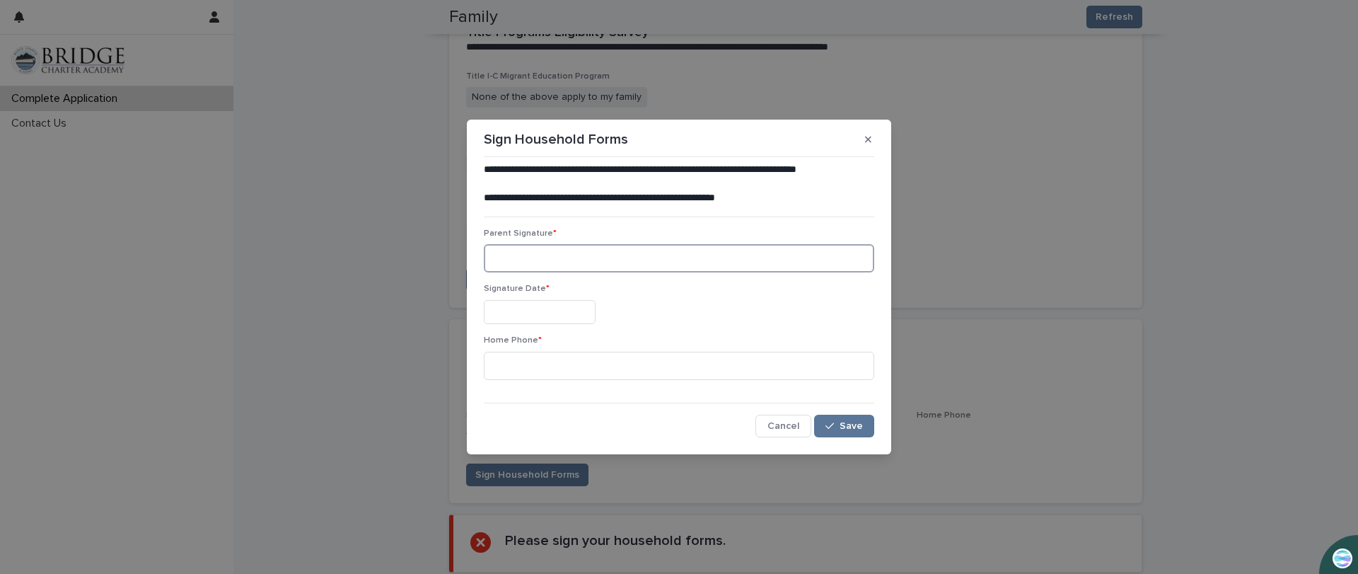
click at [517, 267] on input at bounding box center [679, 258] width 390 height 28
type input "**********"
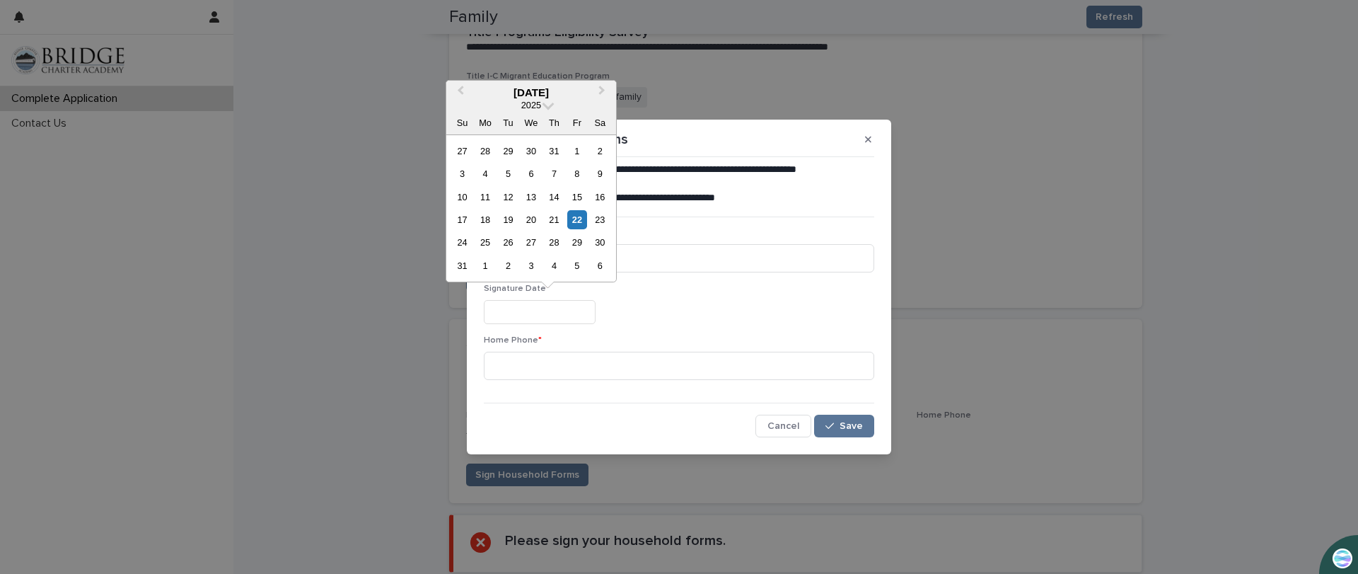
click at [521, 310] on input "text" at bounding box center [540, 312] width 112 height 25
click at [581, 215] on div "22" at bounding box center [576, 219] width 19 height 19
type input "**********"
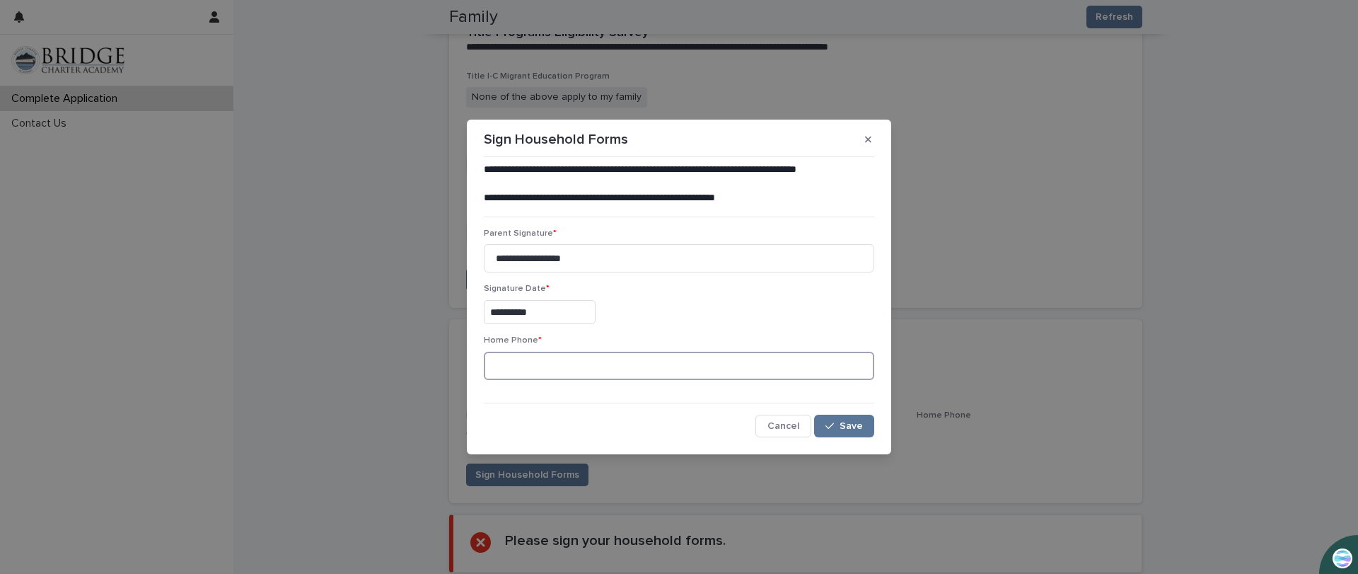
click at [500, 367] on input at bounding box center [679, 366] width 390 height 28
type input "**********"
click at [855, 426] on span "Save" at bounding box center [851, 426] width 23 height 10
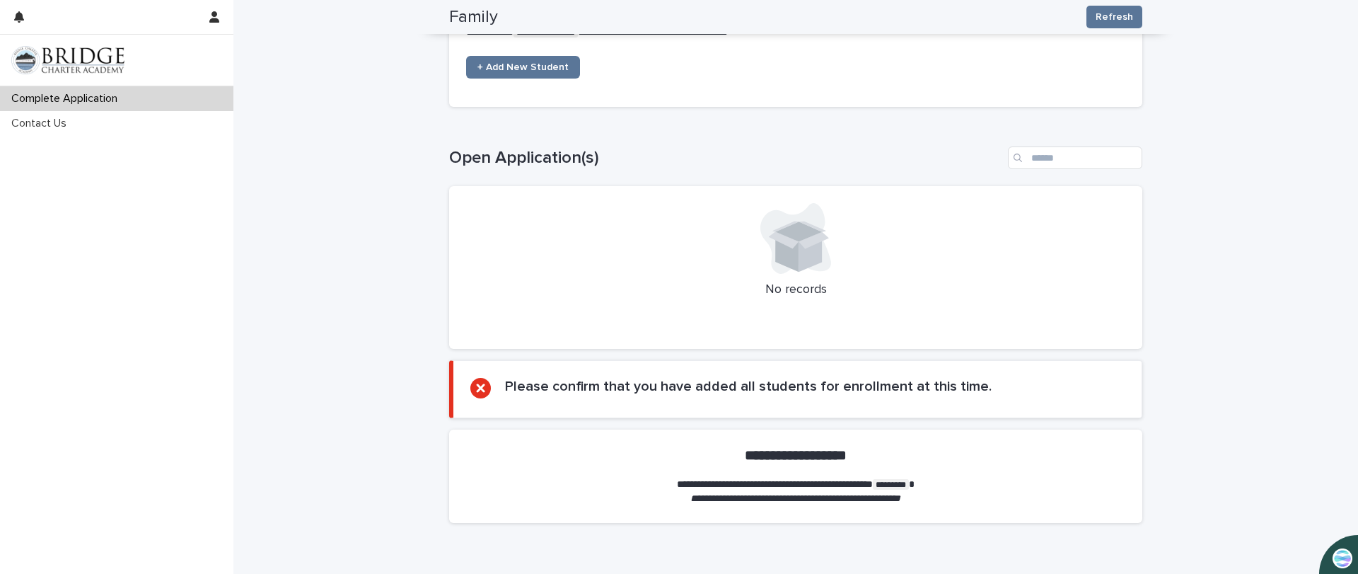
scroll to position [170, 0]
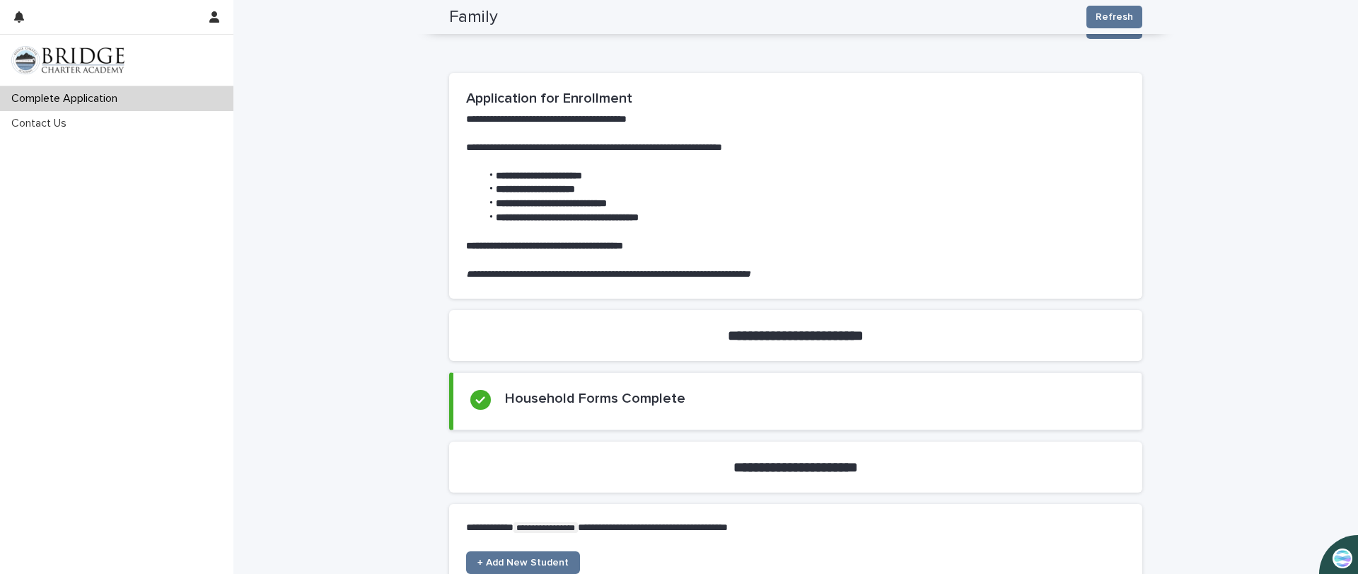
click at [484, 44] on div "Family Refresh" at bounding box center [795, 27] width 693 height 57
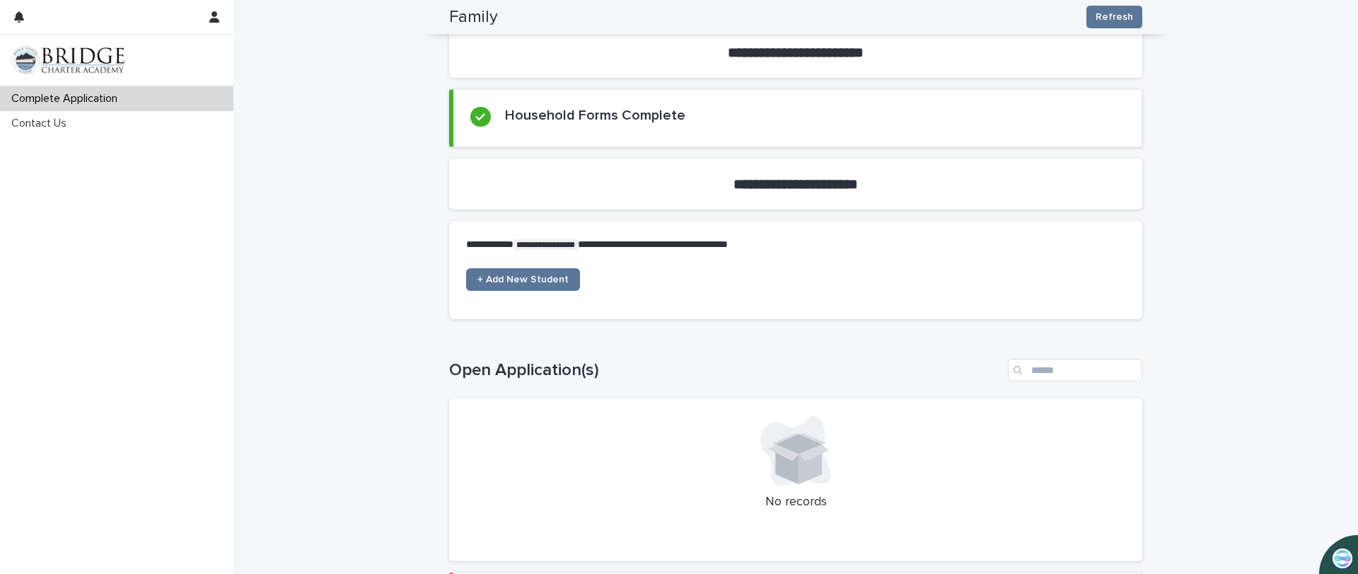
scroll to position [383, 0]
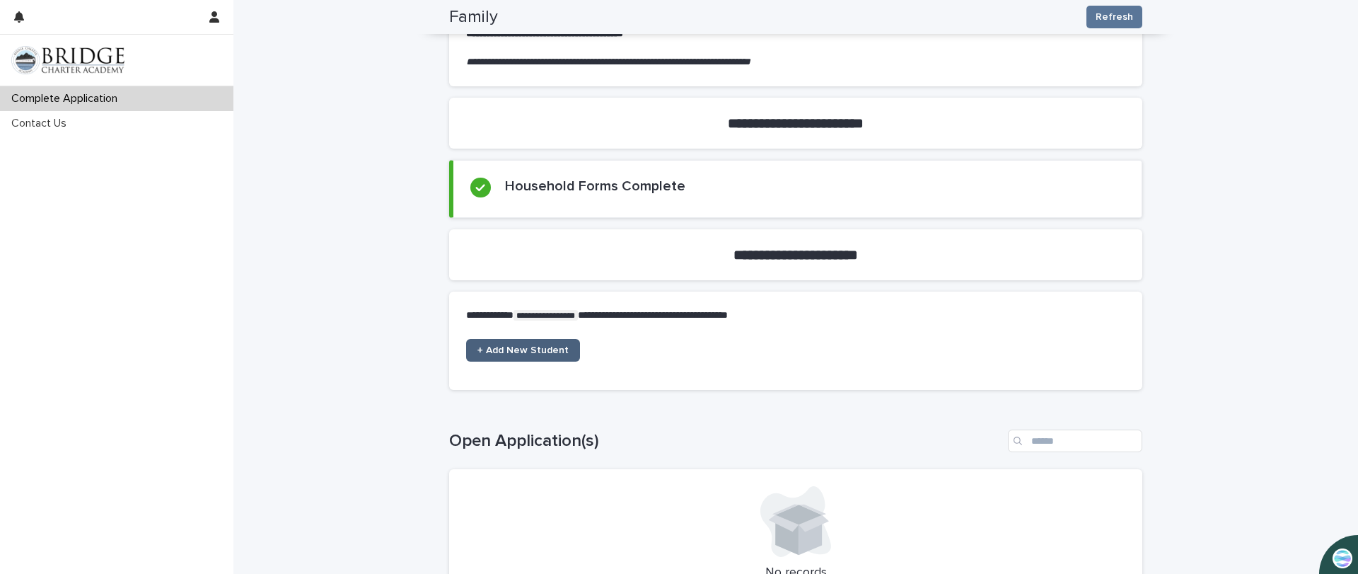
click at [514, 356] on link "+ Add New Student" at bounding box center [523, 350] width 114 height 23
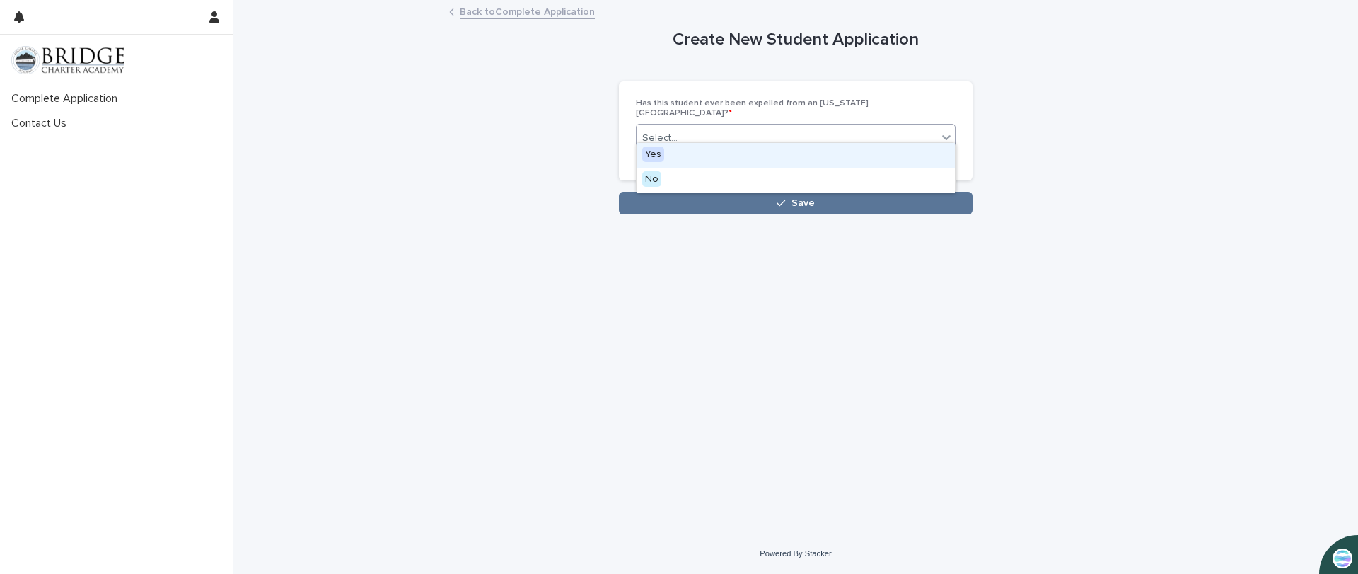
click at [834, 124] on div "Select..." at bounding box center [796, 138] width 320 height 28
click at [944, 130] on icon at bounding box center [946, 137] width 14 height 14
click at [648, 180] on div "Loading... Saving… Has this student ever been expelled from an [US_STATE] publi…" at bounding box center [796, 136] width 354 height 111
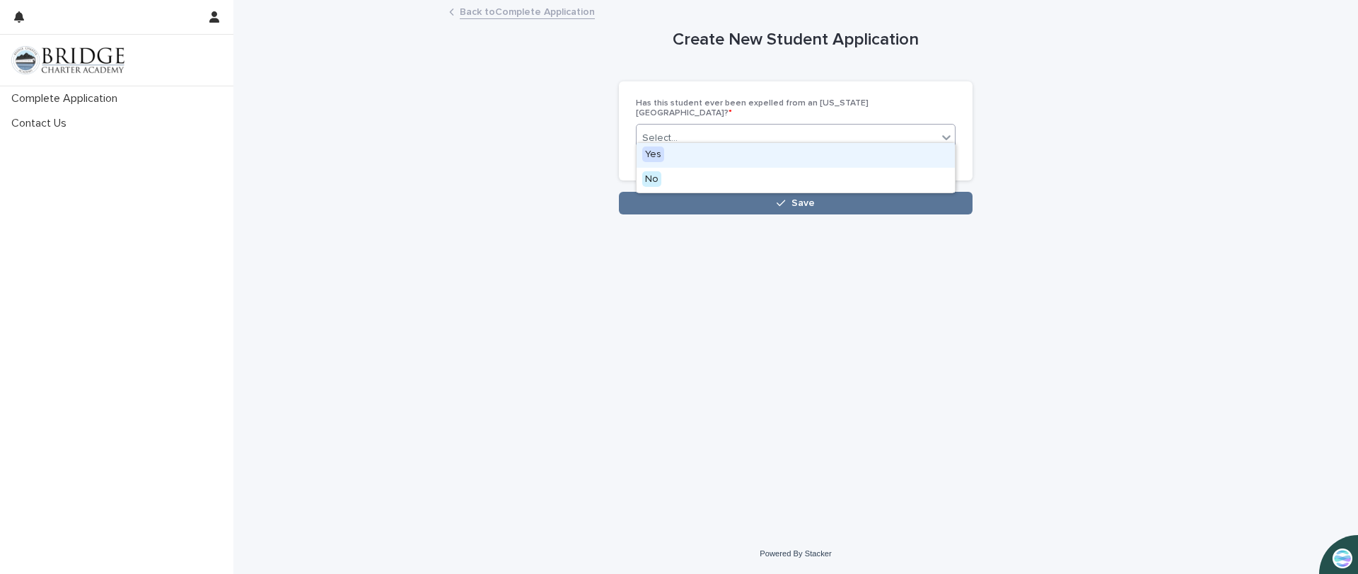
click at [673, 192] on button "Save" at bounding box center [796, 203] width 354 height 23
click at [673, 181] on div "Has this student ever been expelled from an [US_STATE][GEOGRAPHIC_DATA]? * opti…" at bounding box center [796, 131] width 354 height 100
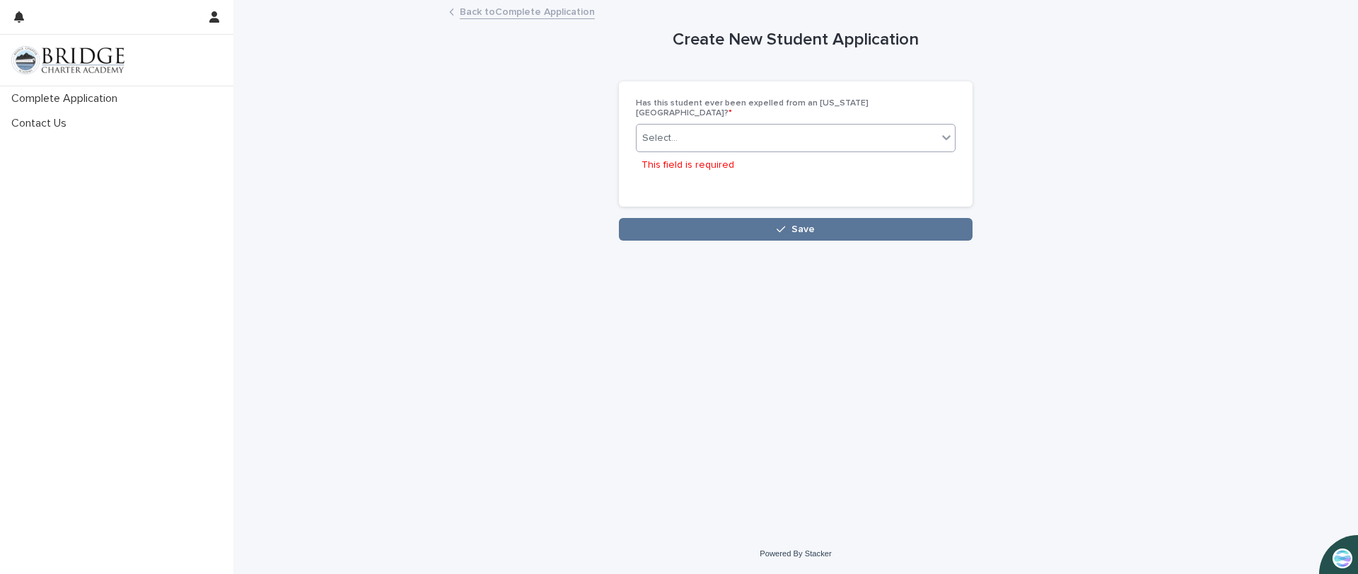
drag, startPoint x: 872, startPoint y: 128, endPoint x: 944, endPoint y: 125, distance: 72.2
click at [874, 128] on div "Select..." at bounding box center [787, 138] width 301 height 23
click at [941, 130] on icon at bounding box center [946, 137] width 14 height 14
click at [944, 130] on icon at bounding box center [946, 137] width 14 height 14
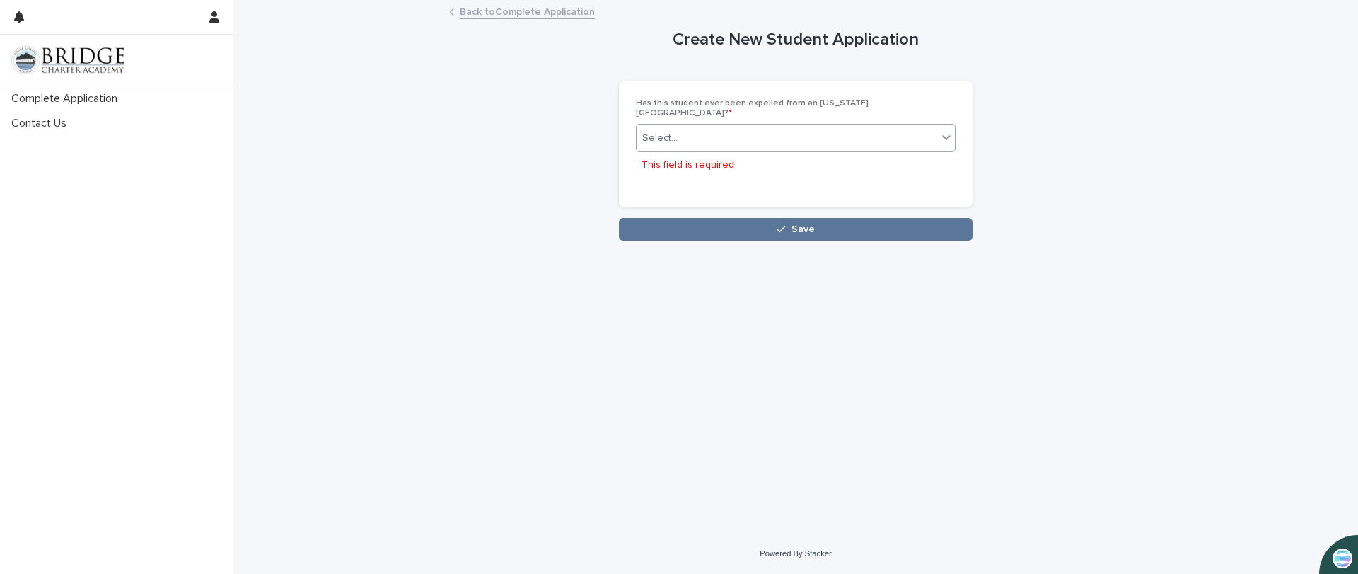
click at [944, 130] on icon at bounding box center [946, 137] width 14 height 14
click at [671, 131] on div "Select..." at bounding box center [659, 138] width 35 height 15
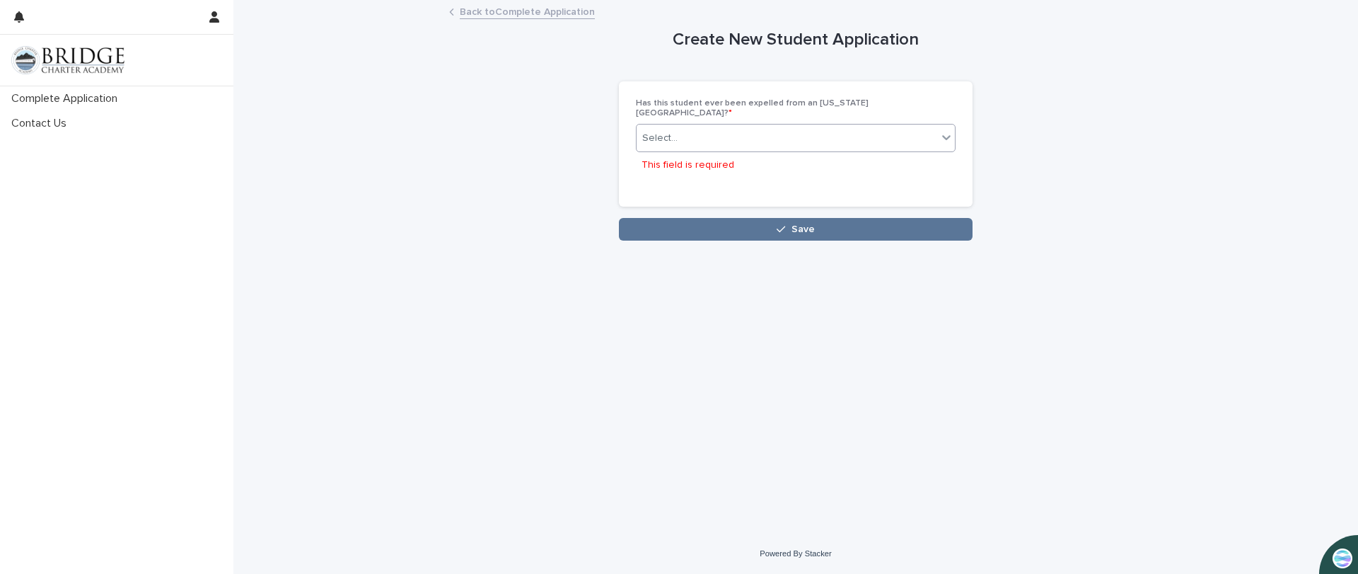
click at [671, 131] on div "Select..." at bounding box center [659, 138] width 35 height 15
click at [722, 127] on div "Select..." at bounding box center [787, 138] width 301 height 23
click at [758, 127] on div "Select..." at bounding box center [787, 138] width 301 height 23
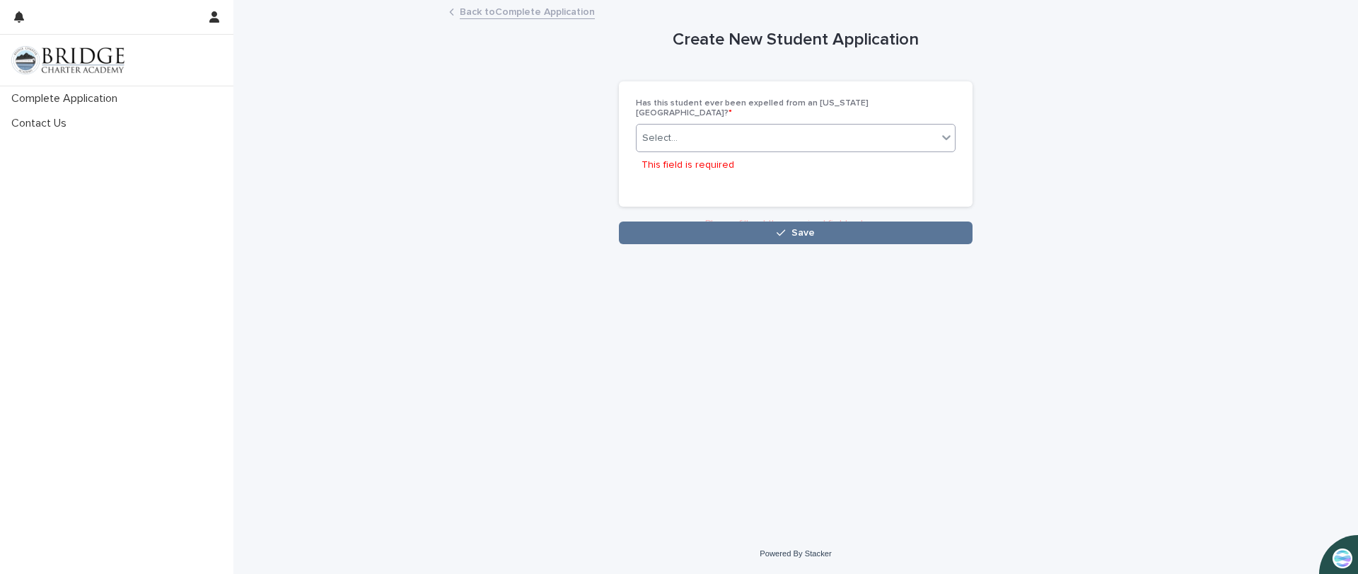
click at [767, 127] on div "Select..." at bounding box center [787, 138] width 301 height 23
click at [948, 136] on icon at bounding box center [946, 138] width 8 height 5
click at [1044, 124] on div "**********" at bounding box center [795, 122] width 693 height 243
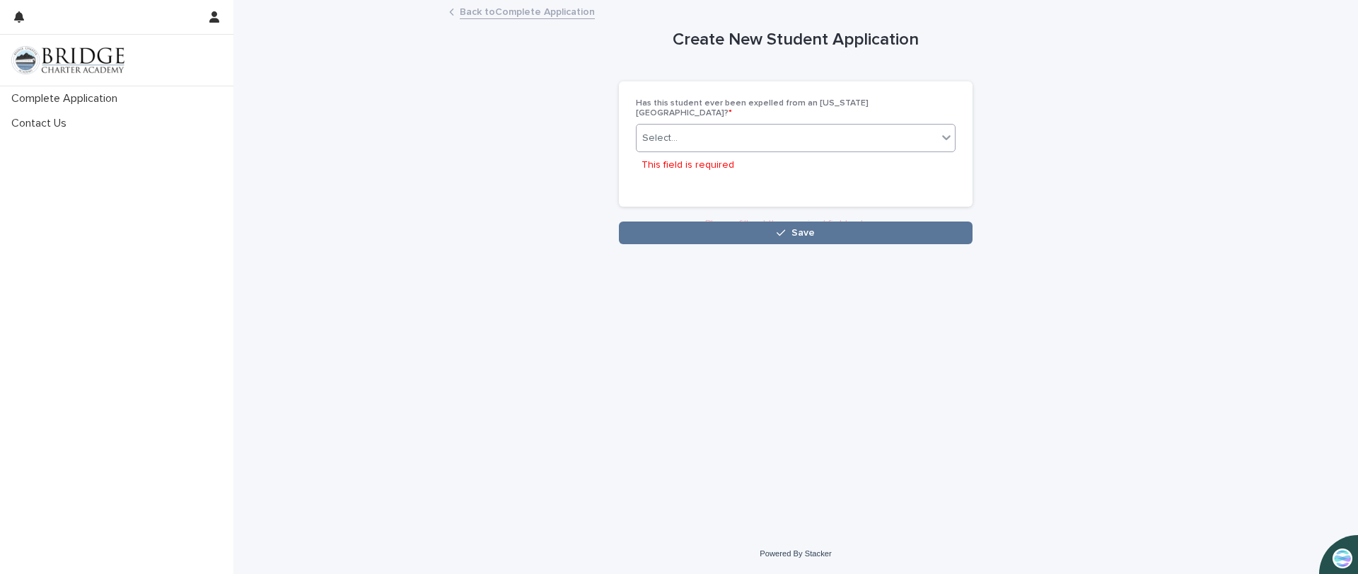
click at [952, 132] on icon at bounding box center [946, 137] width 14 height 14
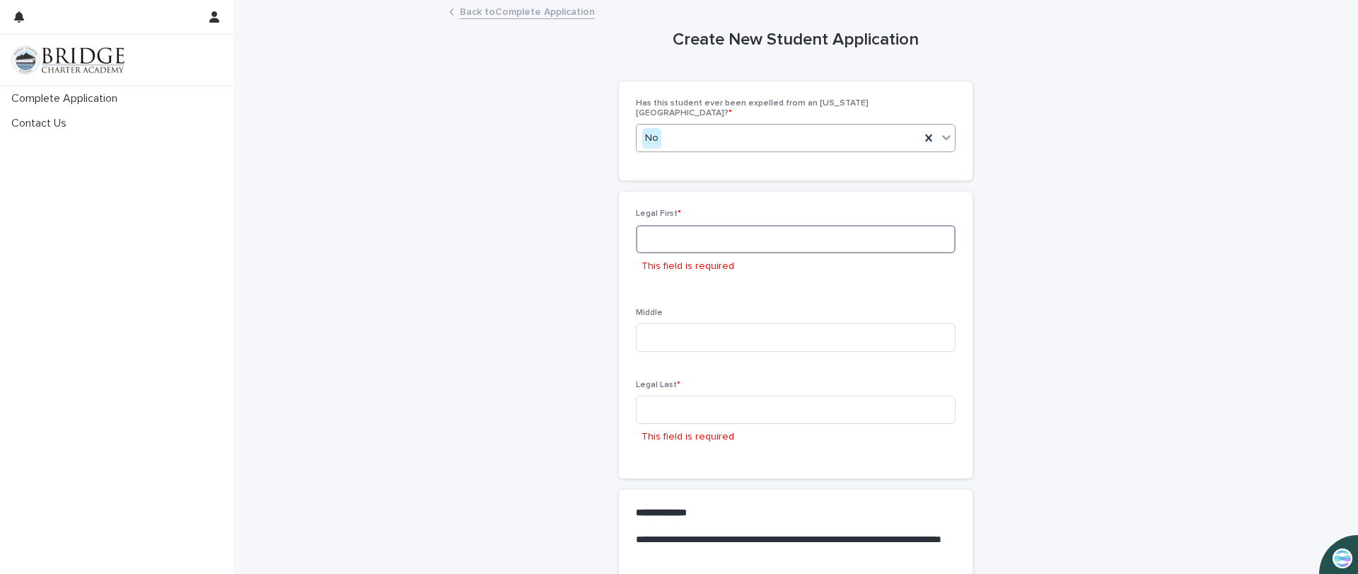
click at [803, 228] on input at bounding box center [796, 239] width 320 height 28
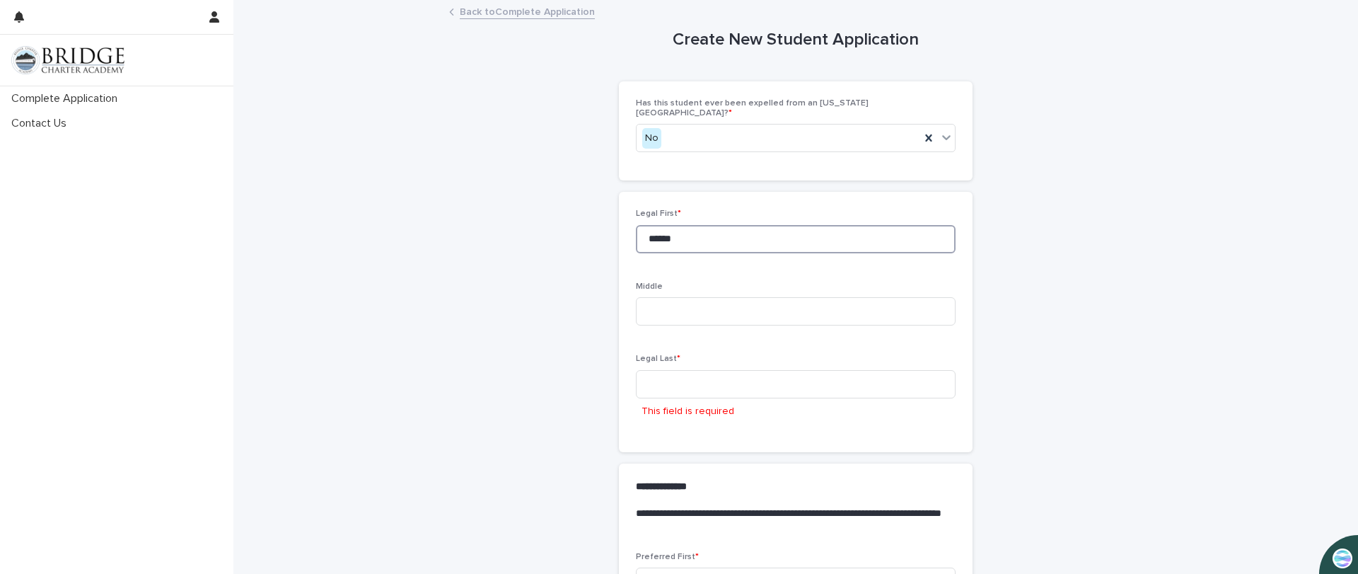
type input "******"
type input "**********"
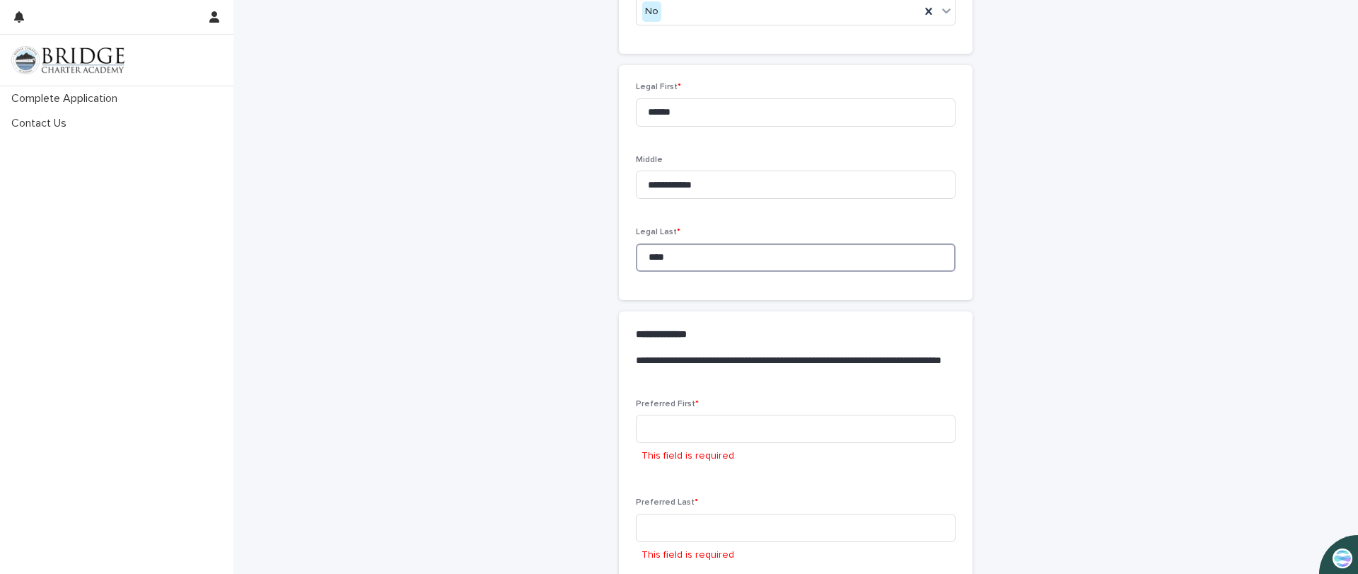
scroll to position [212, 0]
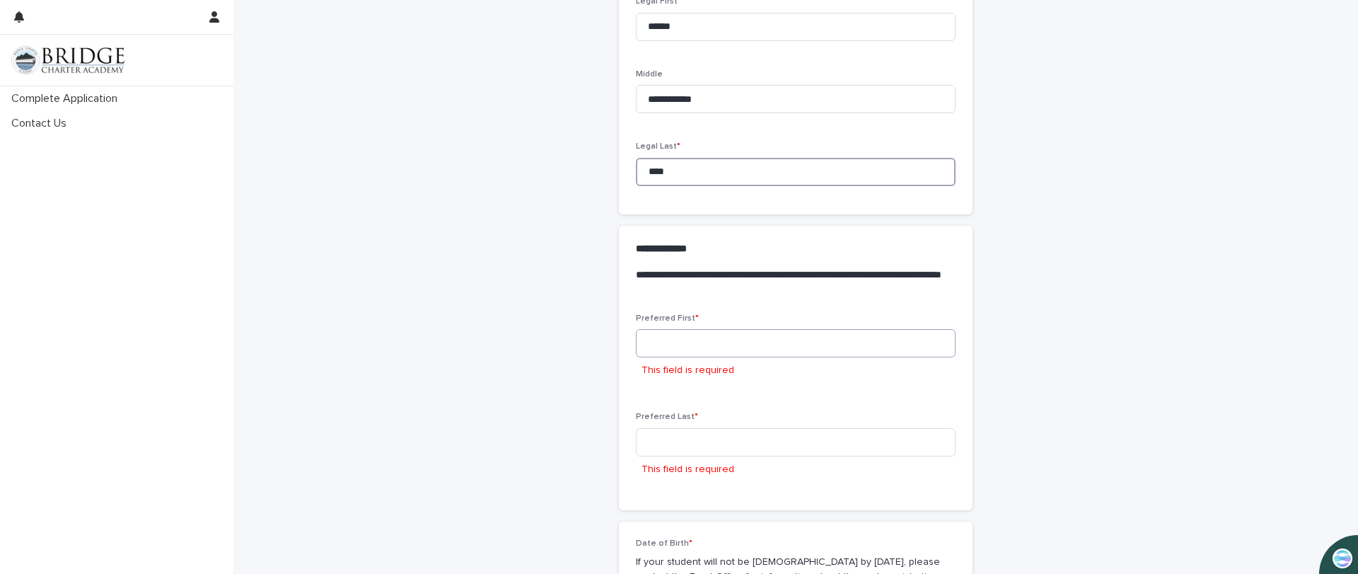
type input "****"
click at [667, 334] on input at bounding box center [796, 343] width 320 height 28
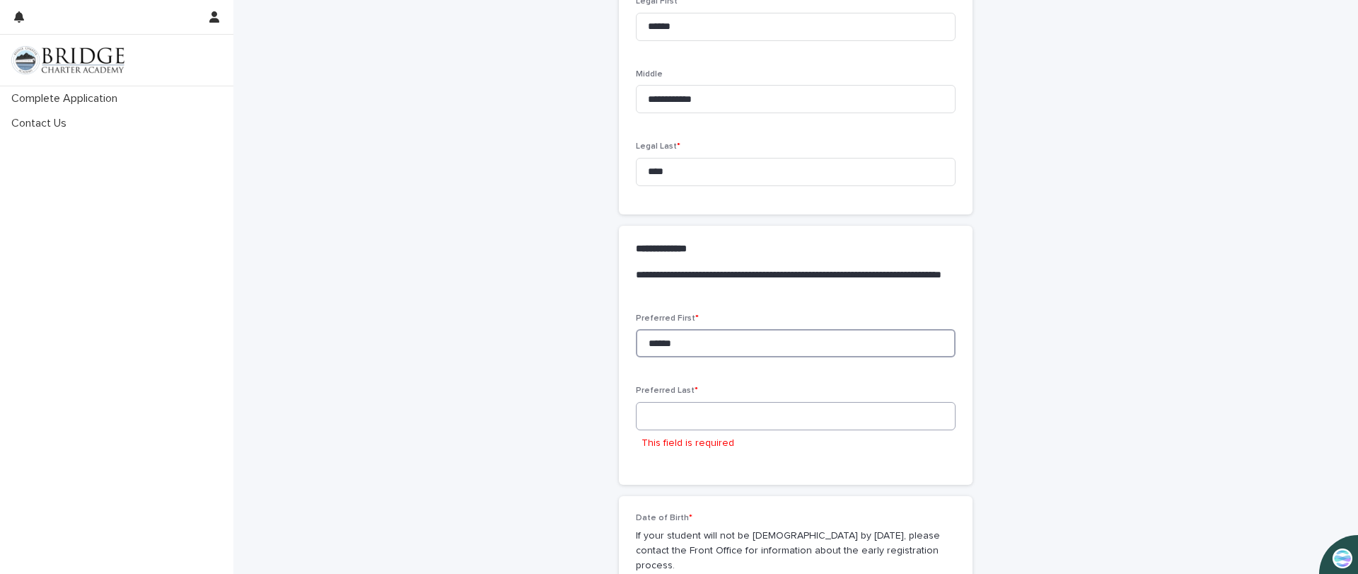
type input "******"
click at [661, 407] on input at bounding box center [796, 416] width 320 height 28
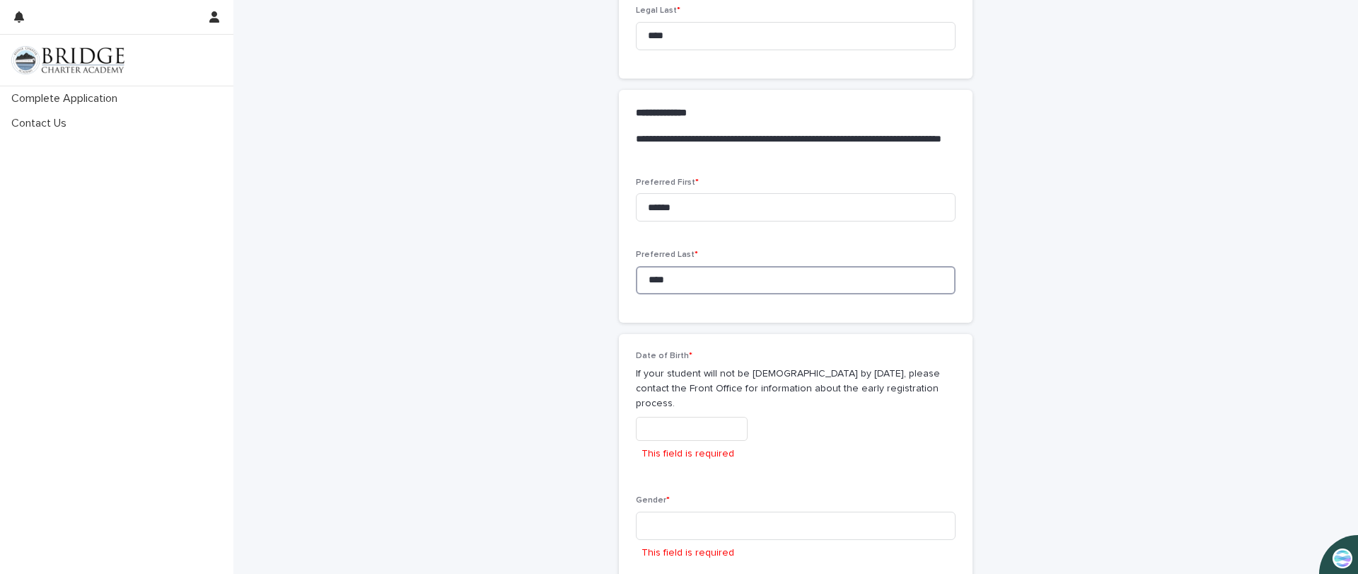
scroll to position [354, 0]
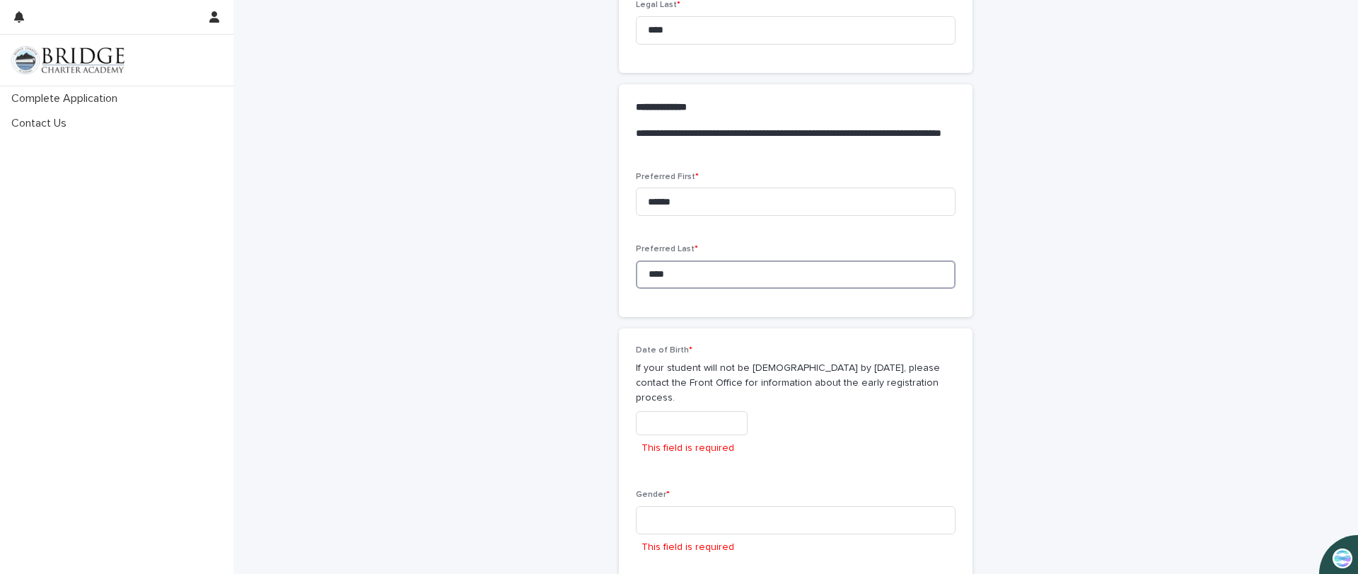
type input "****"
click at [724, 411] on input "text" at bounding box center [692, 423] width 112 height 25
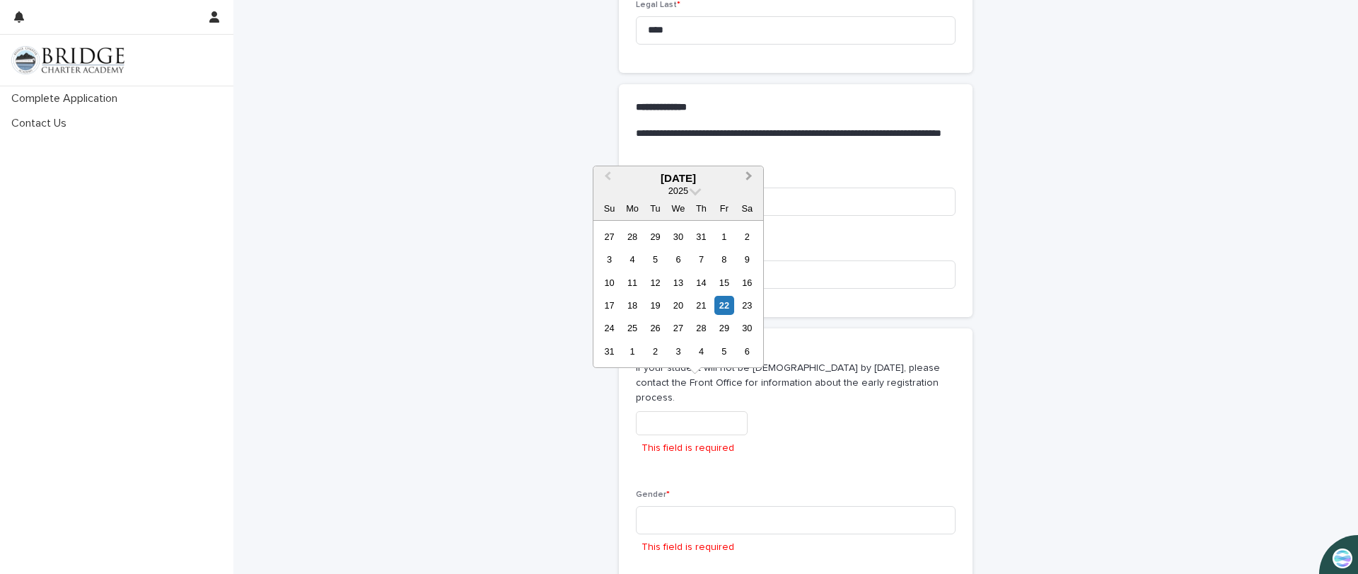
click at [746, 168] on button "Next Month" at bounding box center [750, 179] width 23 height 23
click at [702, 282] on div "18" at bounding box center [701, 282] width 19 height 19
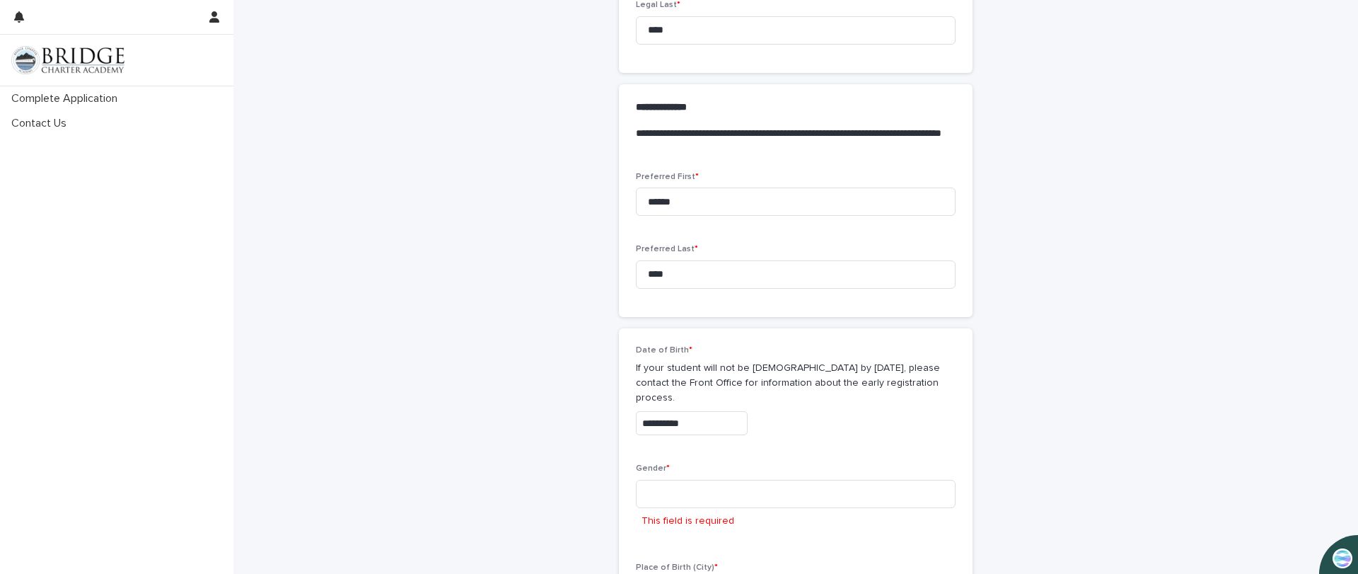
click at [690, 411] on input "**********" at bounding box center [692, 423] width 112 height 25
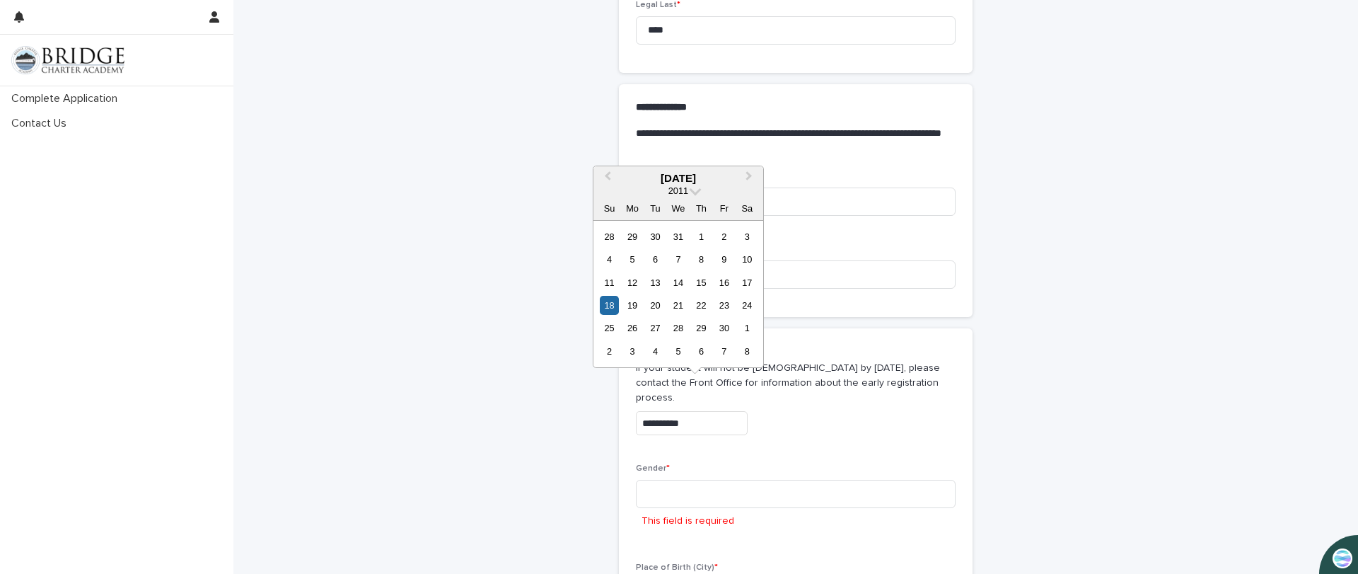
type input "**********"
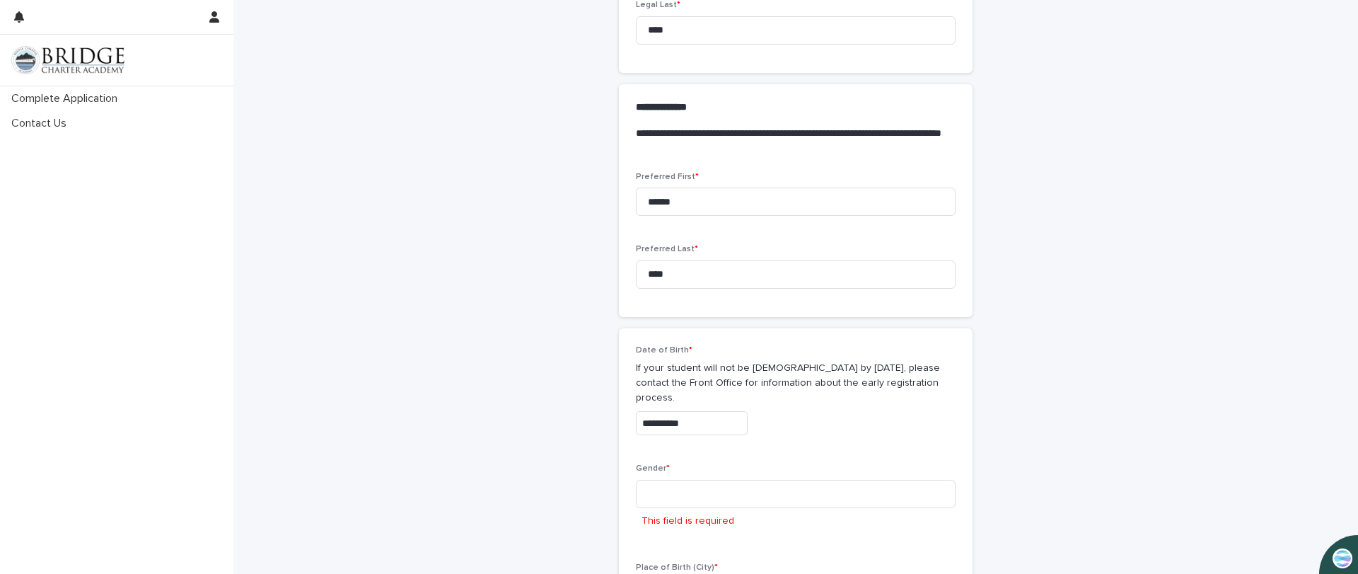
click at [833, 411] on div "**********" at bounding box center [796, 423] width 320 height 25
click at [636, 480] on input at bounding box center [796, 494] width 320 height 28
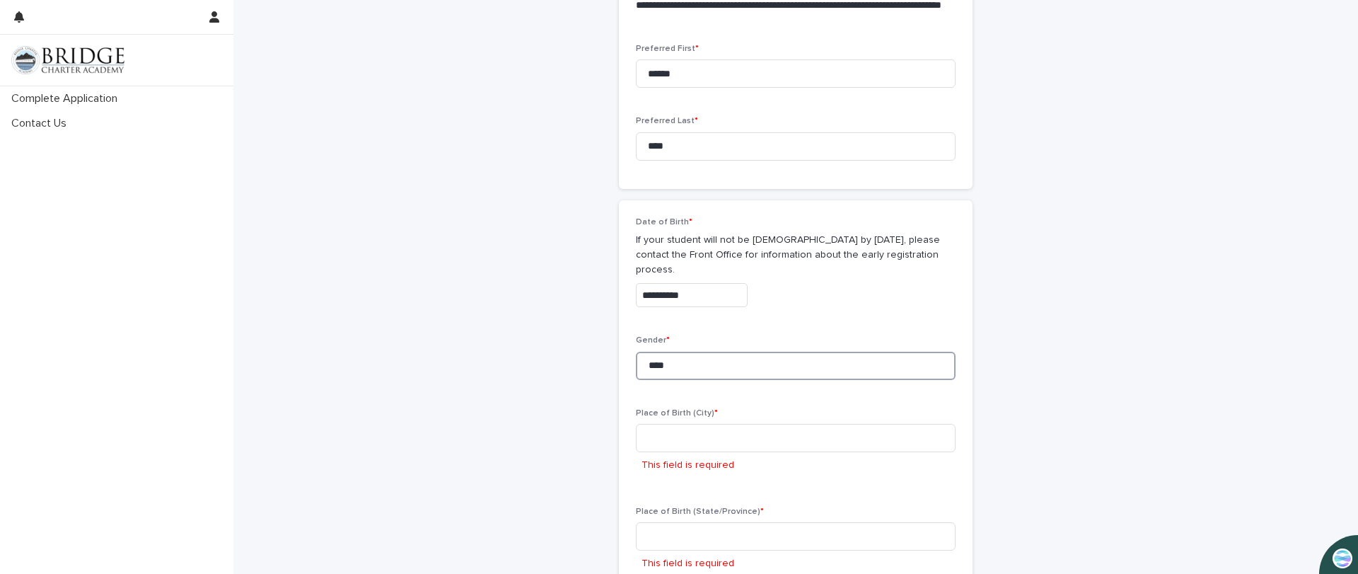
scroll to position [495, 0]
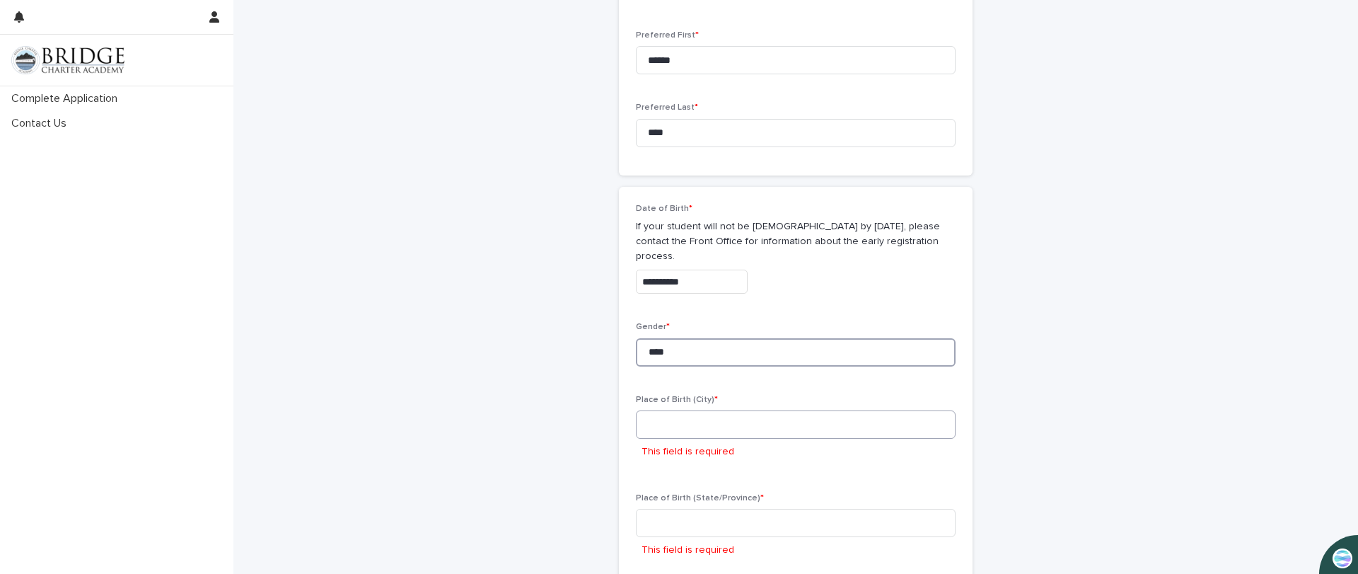
type input "****"
click at [732, 410] on input at bounding box center [796, 424] width 320 height 28
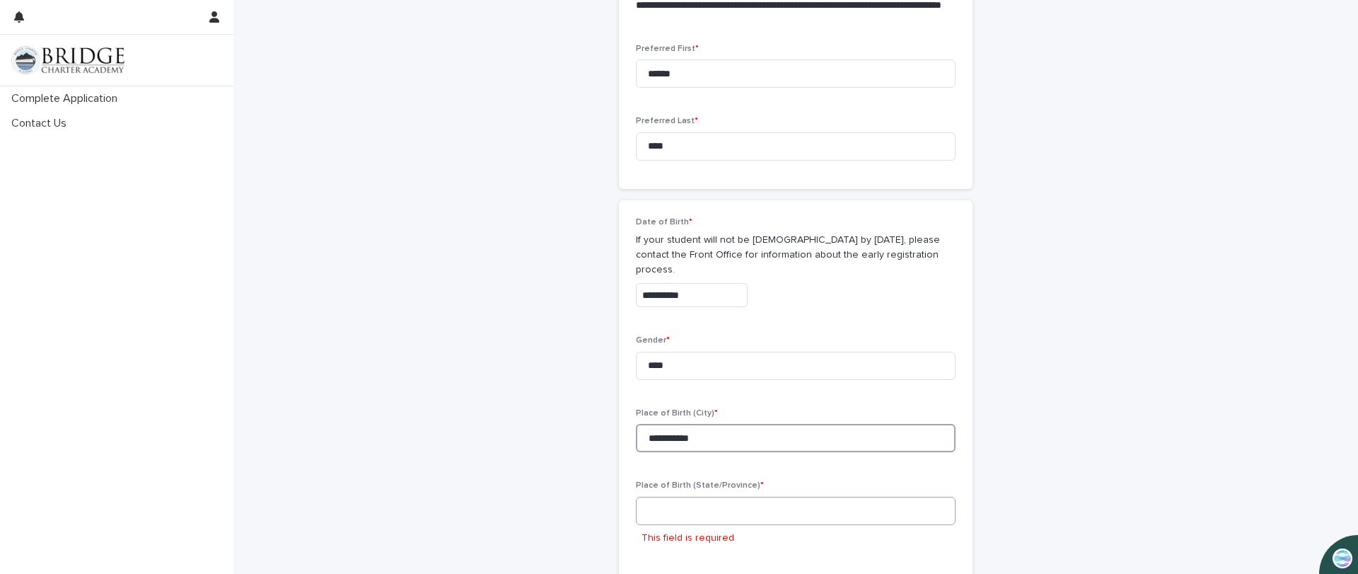
type input "**********"
click at [739, 497] on input at bounding box center [796, 511] width 320 height 28
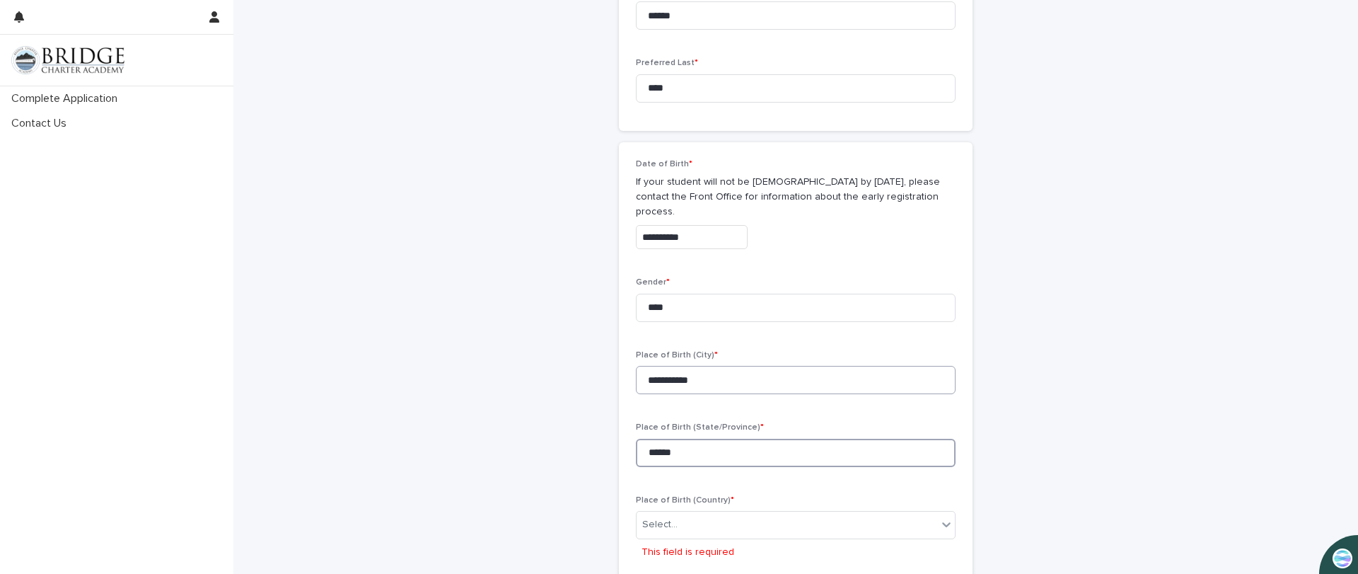
scroll to position [610, 0]
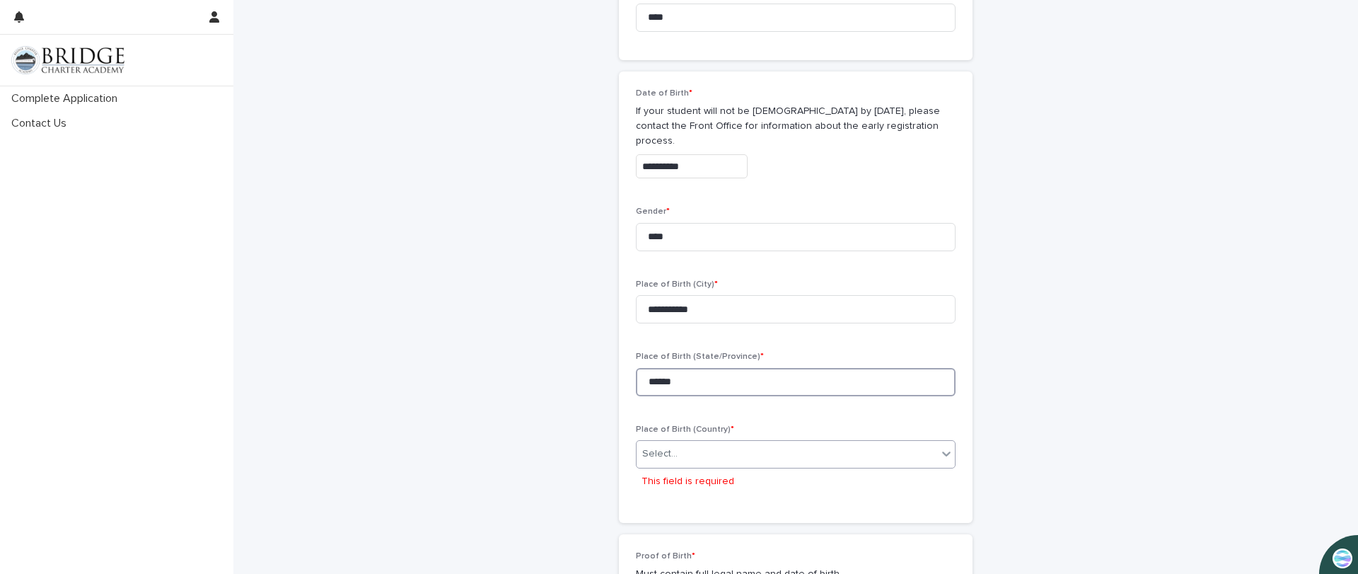
type input "******"
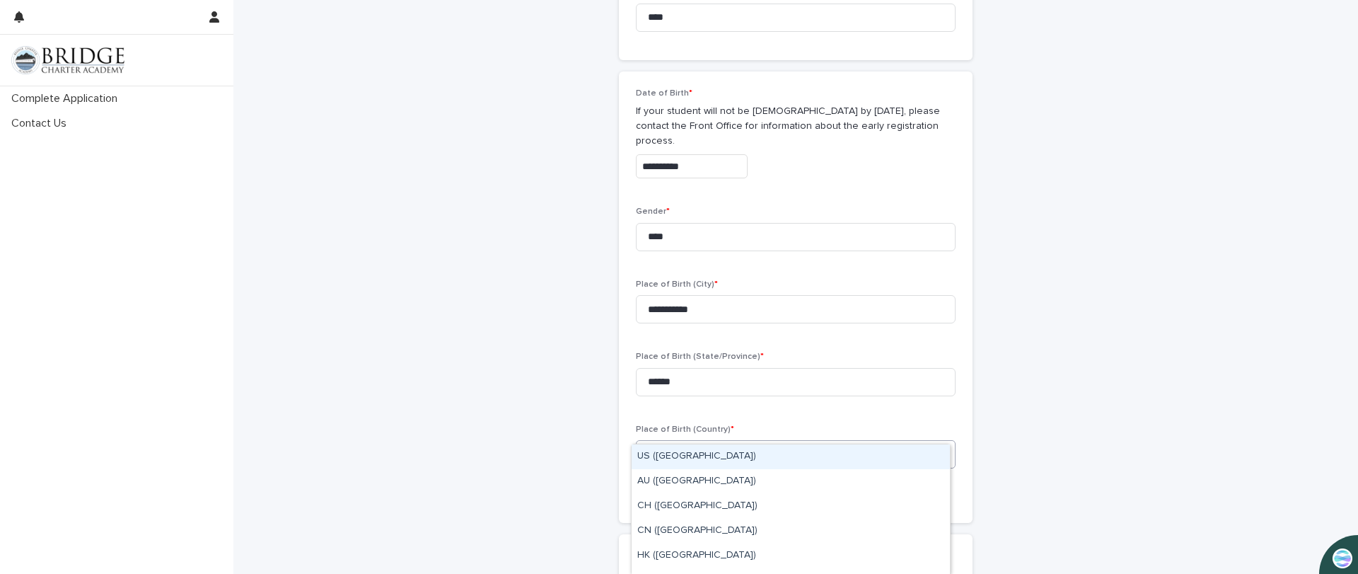
click at [888, 442] on div "Select..." at bounding box center [787, 453] width 301 height 23
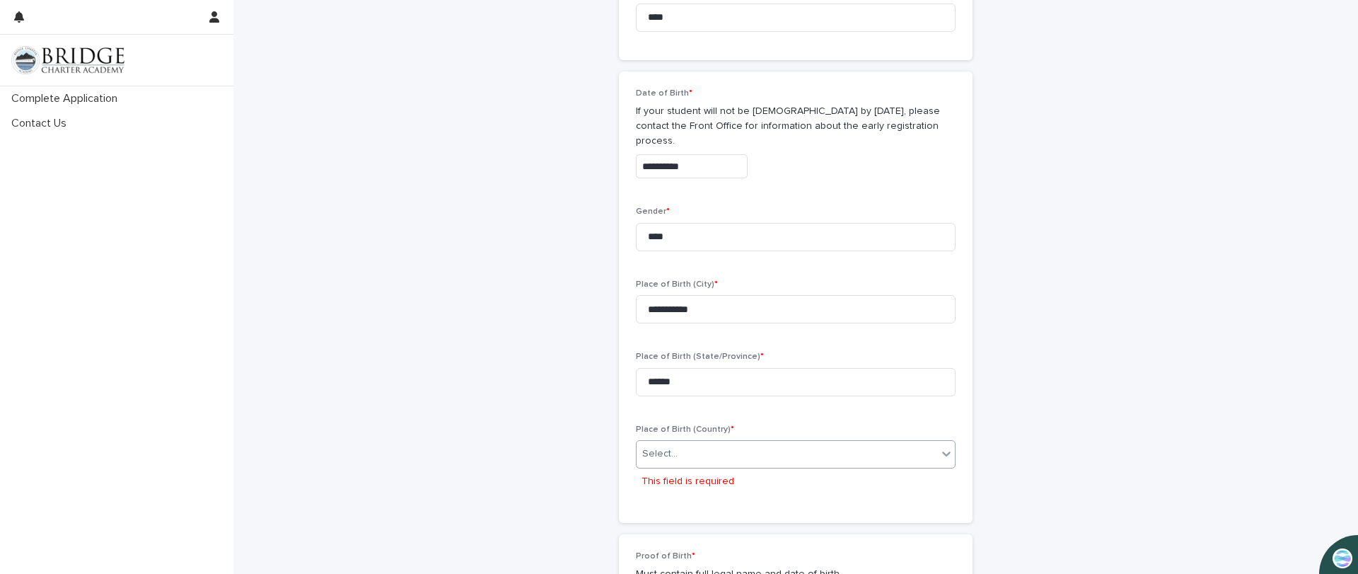
click at [815, 442] on div "Select..." at bounding box center [787, 453] width 301 height 23
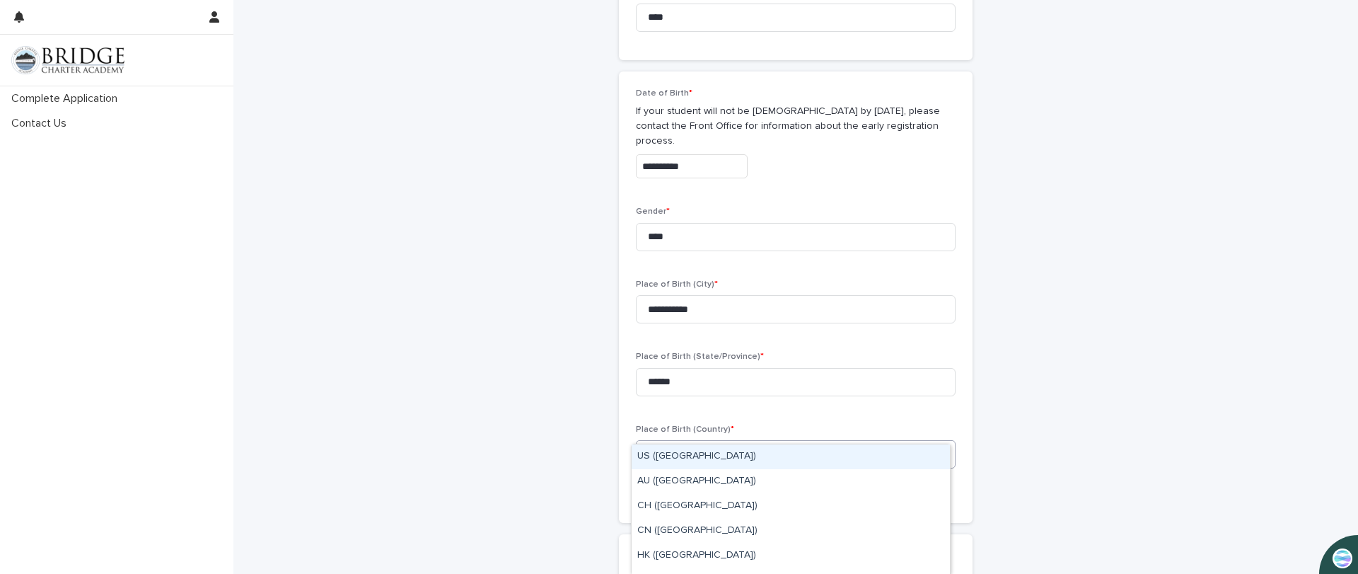
click at [820, 442] on div "Select..." at bounding box center [787, 453] width 301 height 23
click at [790, 456] on div "US ([GEOGRAPHIC_DATA])" at bounding box center [791, 456] width 318 height 25
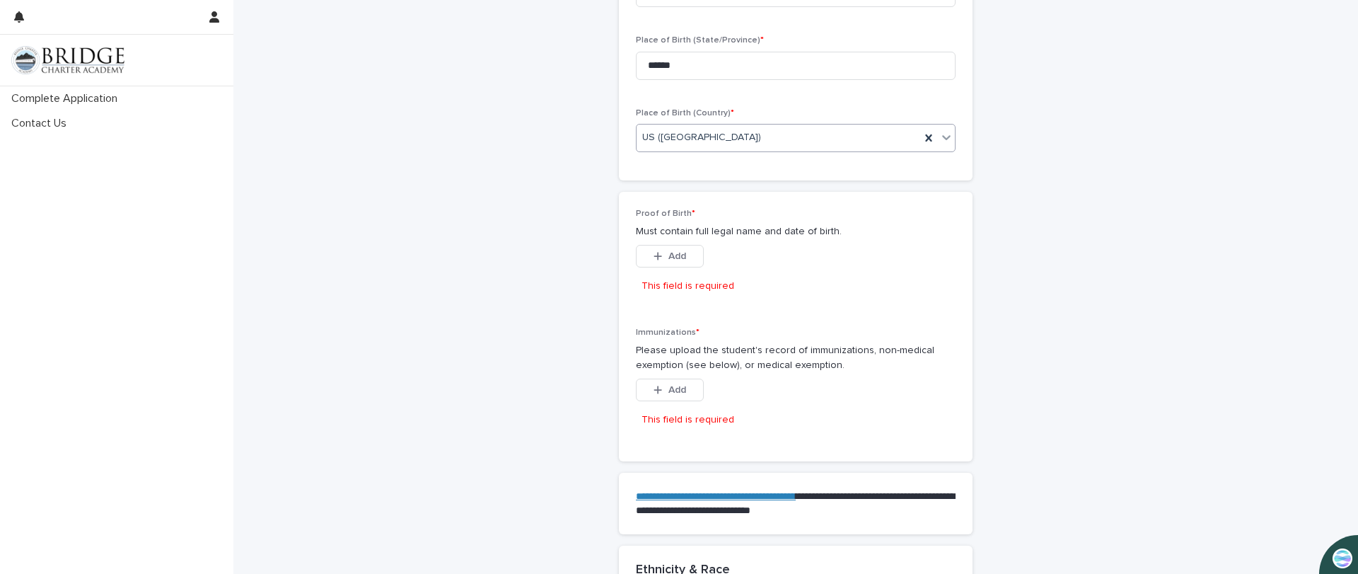
scroll to position [951, 0]
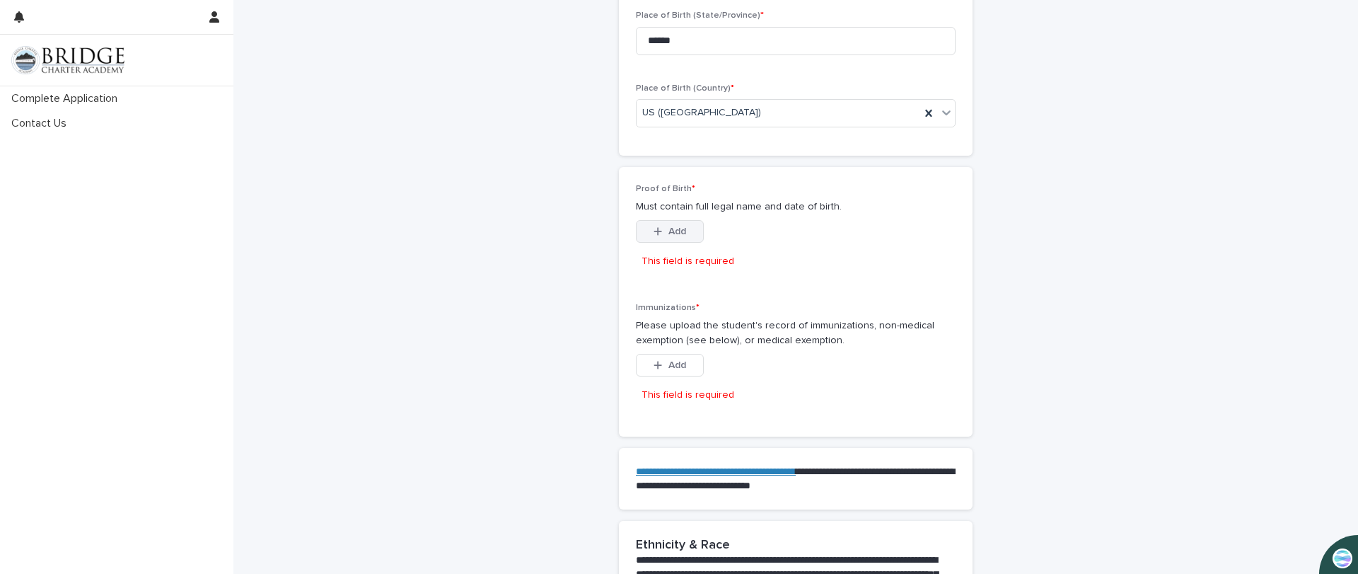
click at [668, 226] on span "Add" at bounding box center [677, 231] width 18 height 10
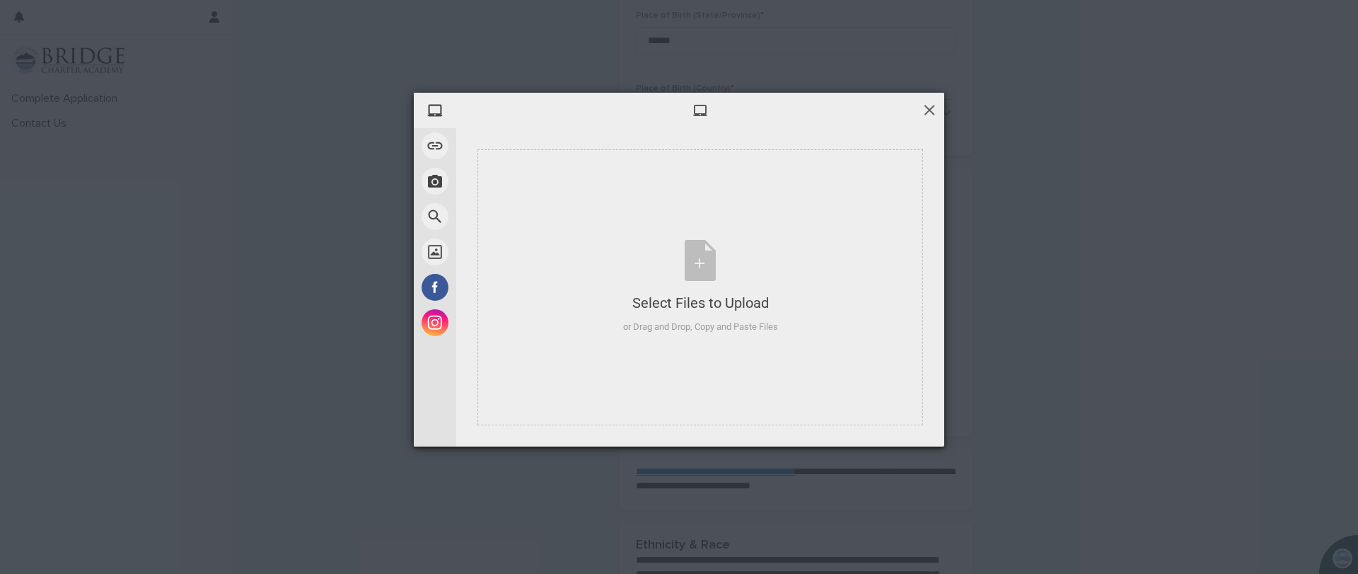
click at [926, 109] on span at bounding box center [930, 110] width 16 height 16
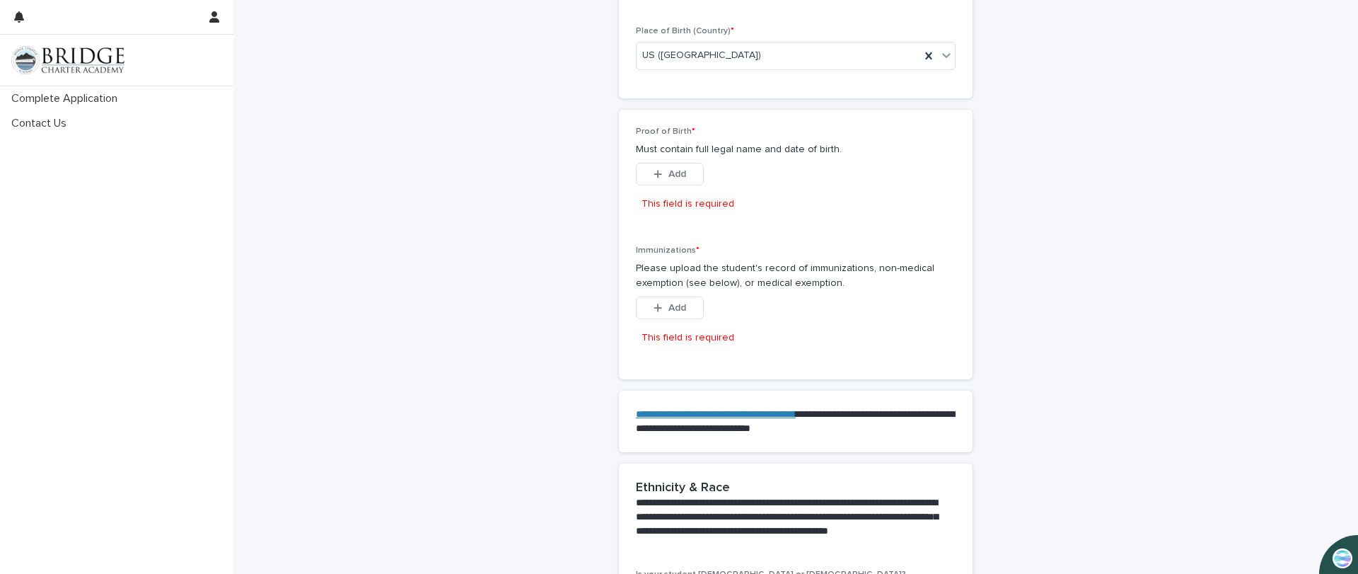
scroll to position [1163, 0]
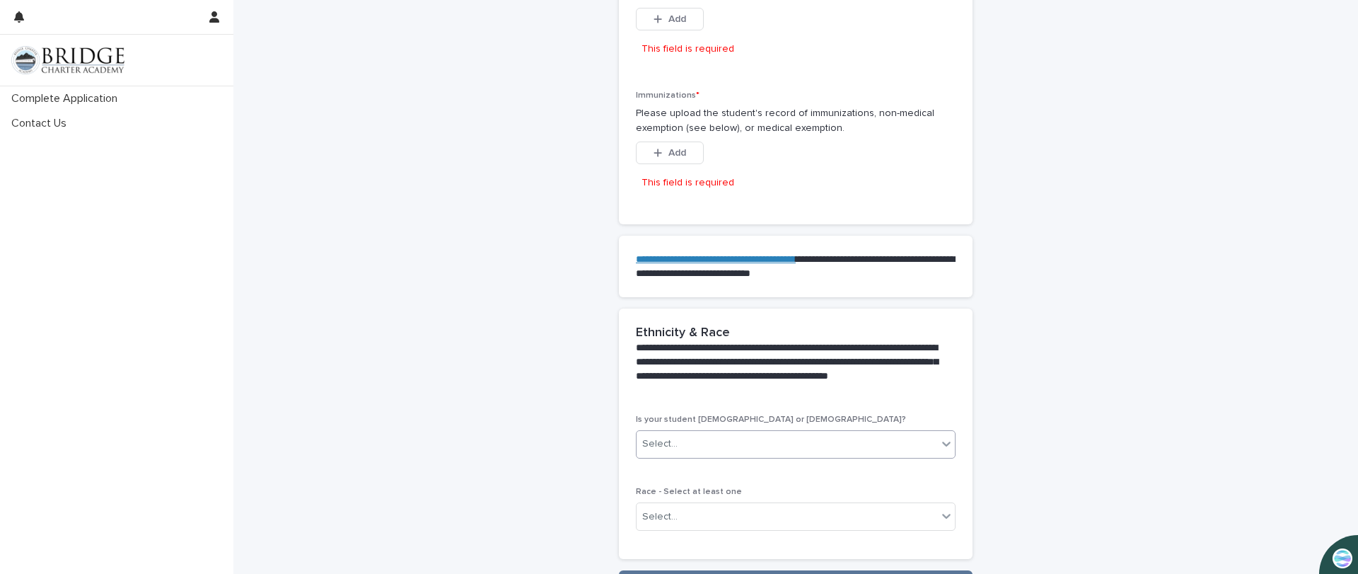
click at [874, 432] on div "Select..." at bounding box center [787, 443] width 301 height 23
click at [789, 471] on div "No" at bounding box center [791, 471] width 318 height 25
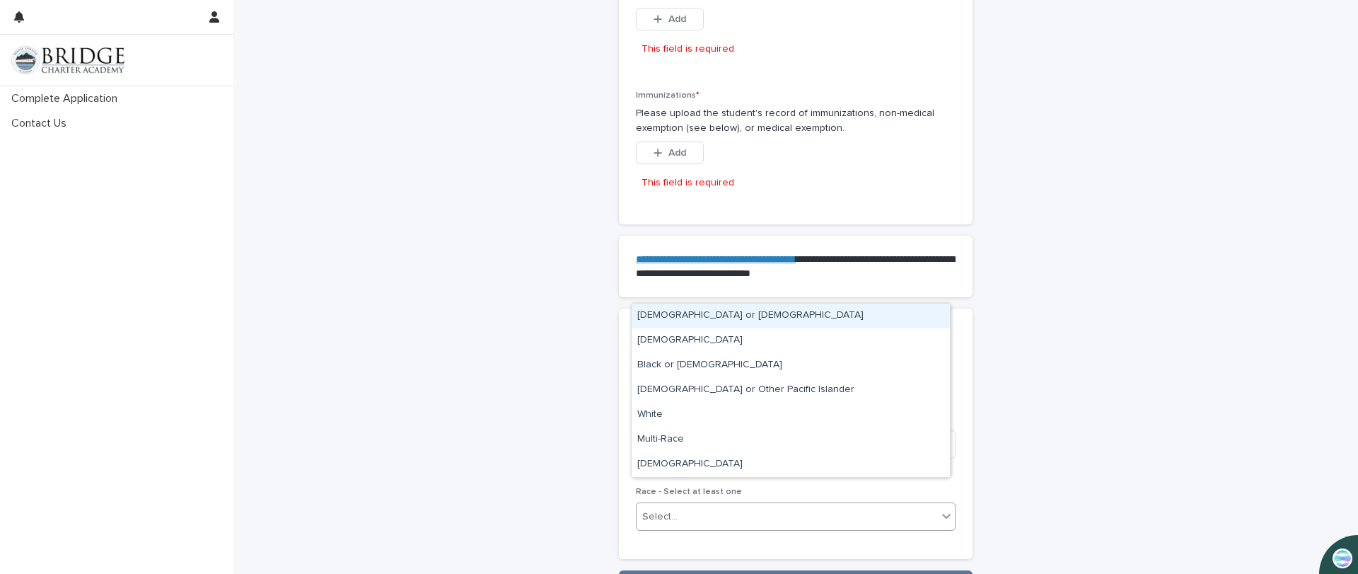
click at [795, 505] on div "Select..." at bounding box center [787, 516] width 301 height 23
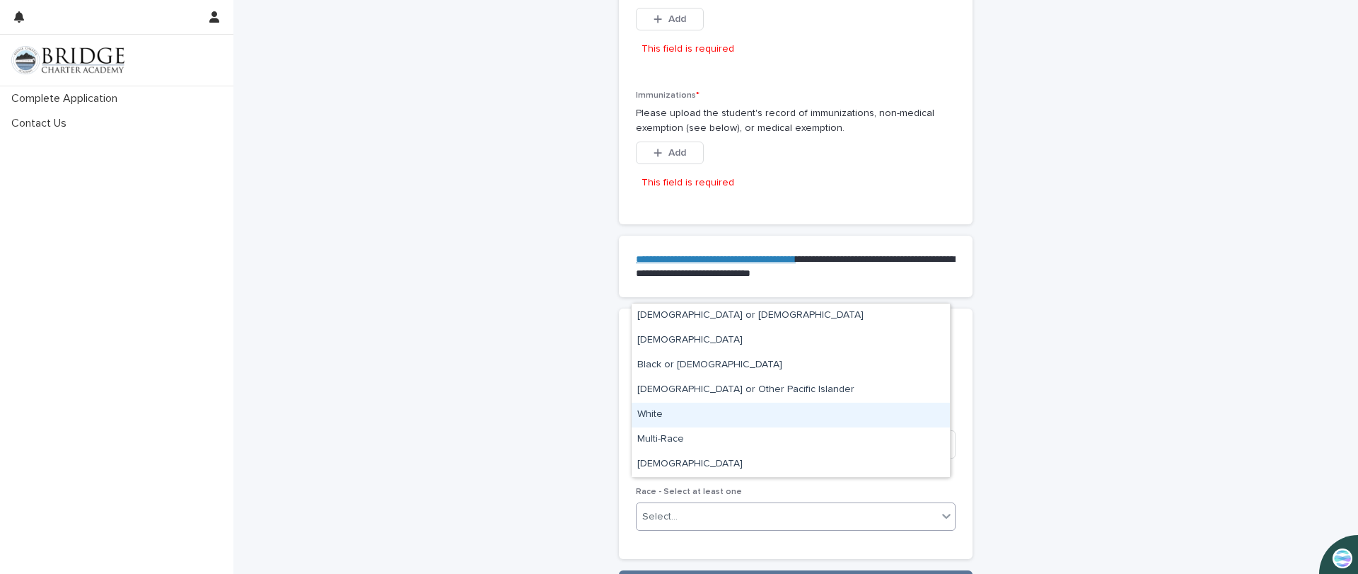
click at [742, 413] on div "White" at bounding box center [791, 414] width 318 height 25
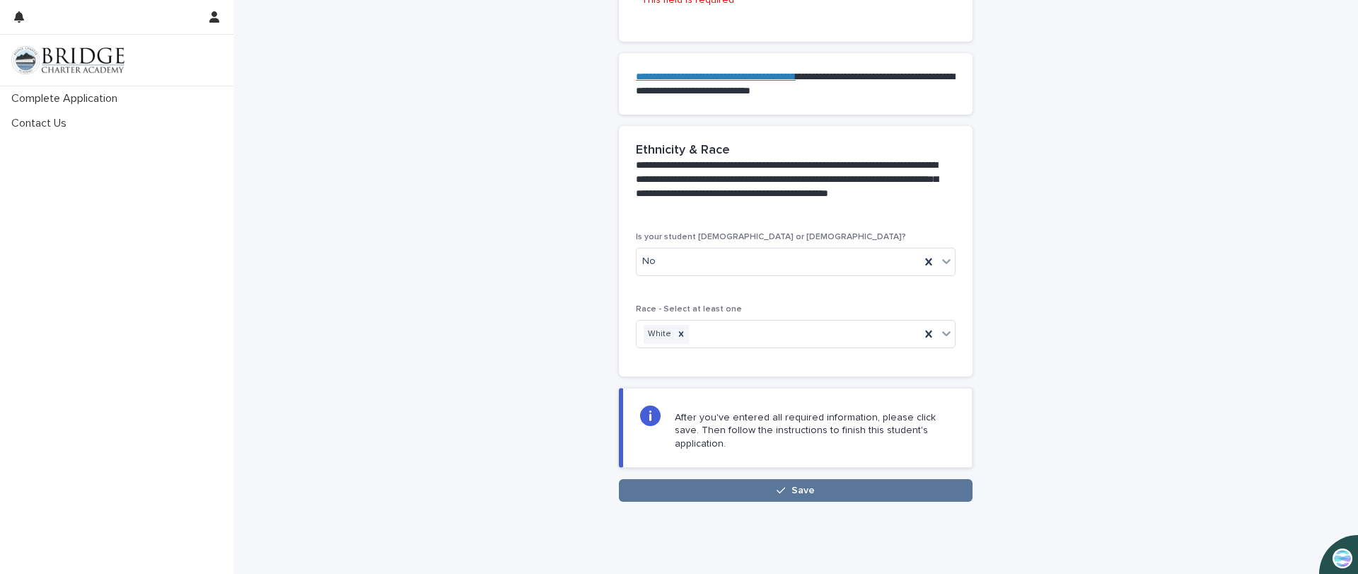
scroll to position [1347, 0]
click at [794, 484] on span "Save" at bounding box center [802, 489] width 23 height 10
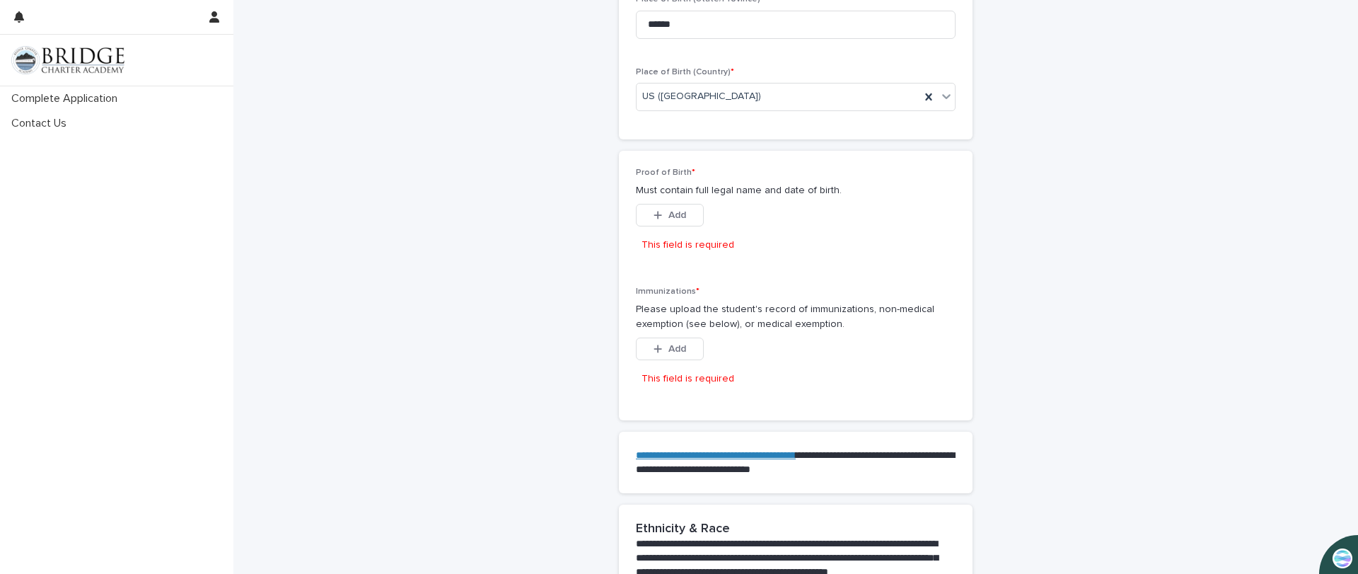
scroll to position [969, 0]
